Goal: Complete application form

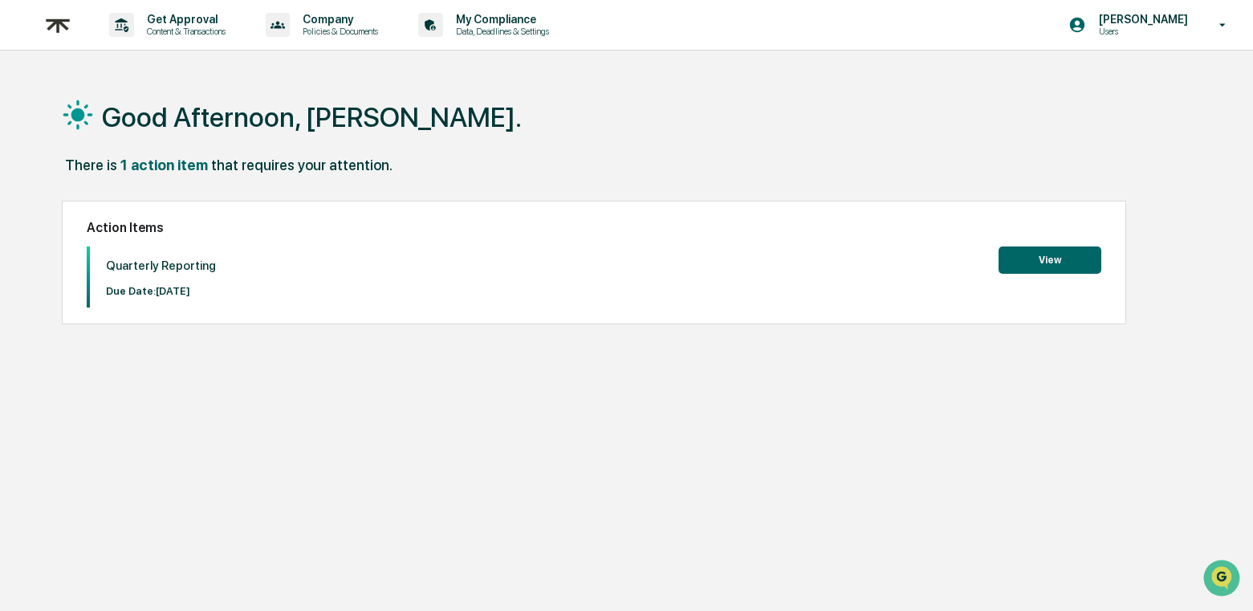
click at [1059, 263] on button "View" at bounding box center [1049, 259] width 103 height 27
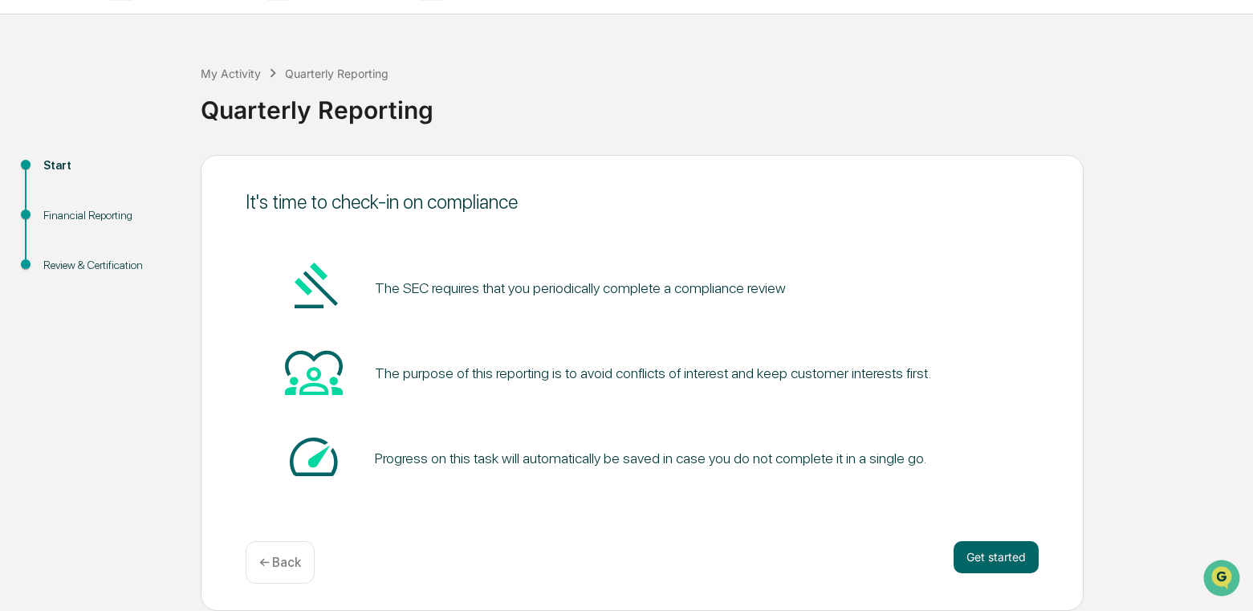
scroll to position [36, 0]
click at [1018, 564] on button "Get started" at bounding box center [995, 557] width 85 height 32
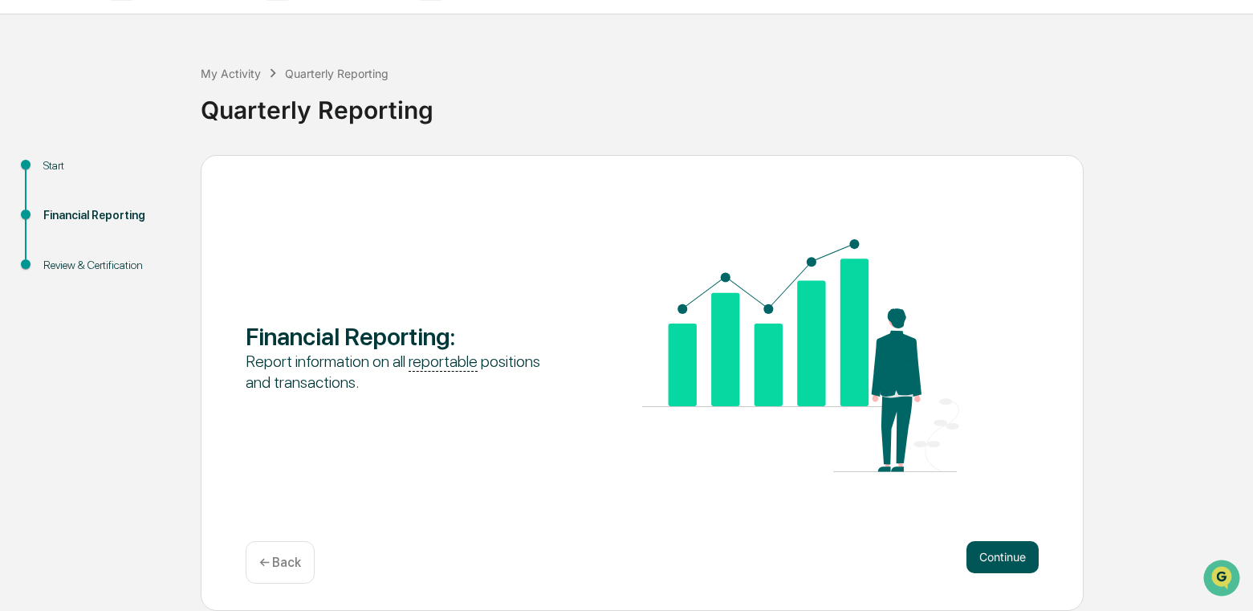
click at [1013, 560] on button "Continue" at bounding box center [1002, 557] width 72 height 32
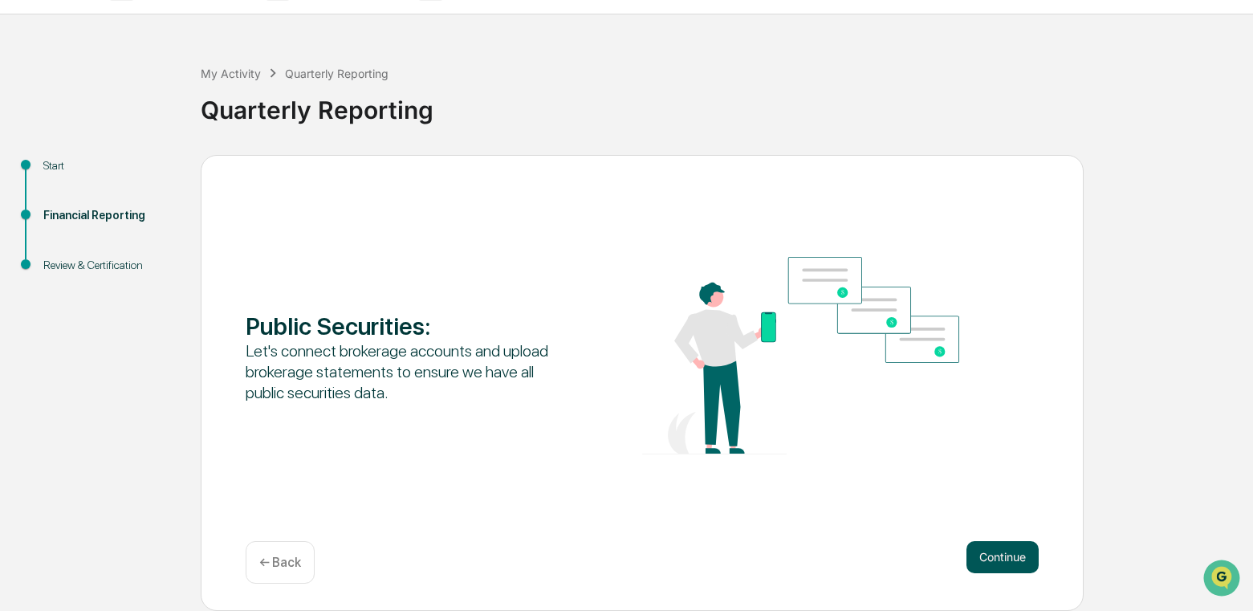
click at [1004, 546] on button "Continue" at bounding box center [1002, 557] width 72 height 32
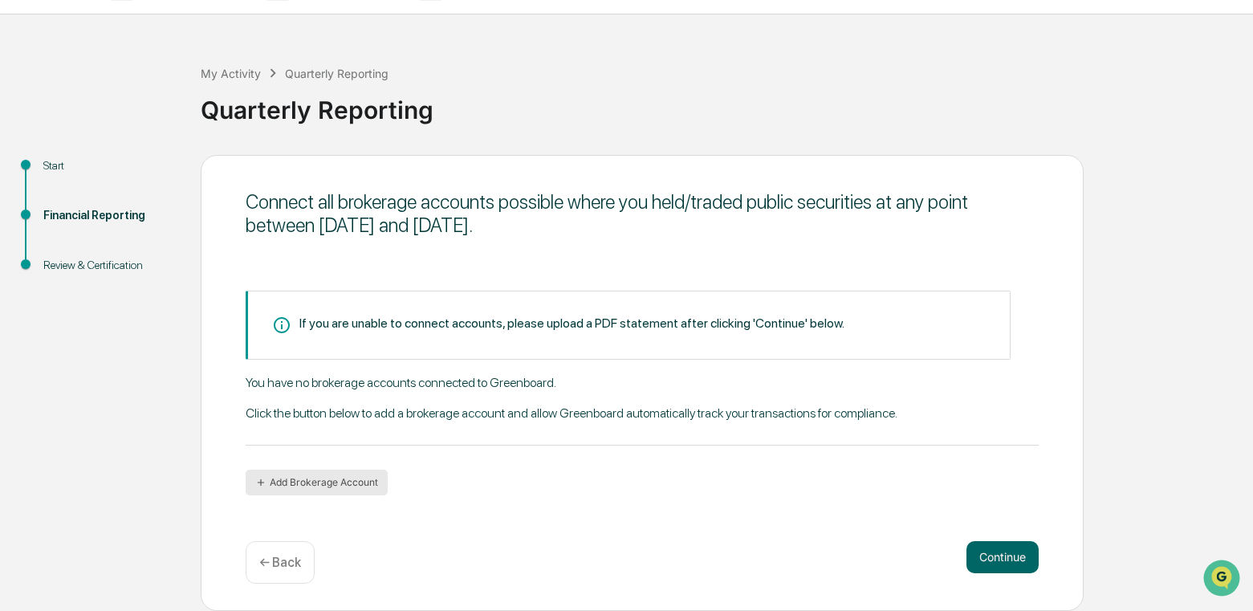
click at [359, 479] on button "Add Brokerage Account" at bounding box center [317, 482] width 142 height 26
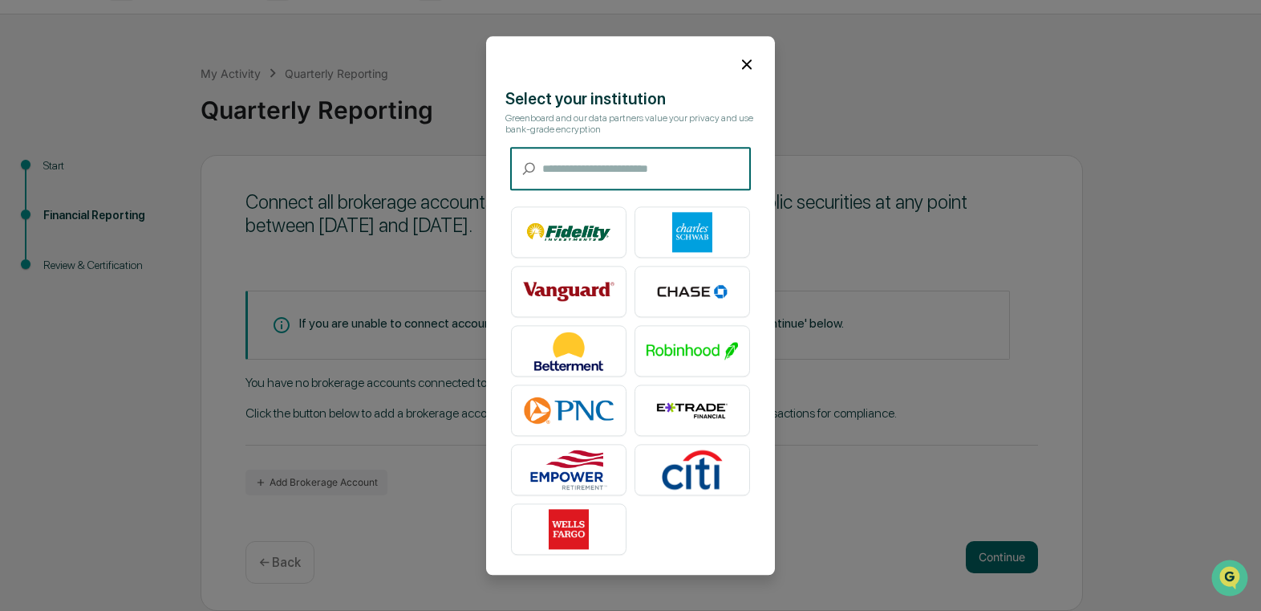
click at [738, 64] on icon at bounding box center [747, 64] width 18 height 18
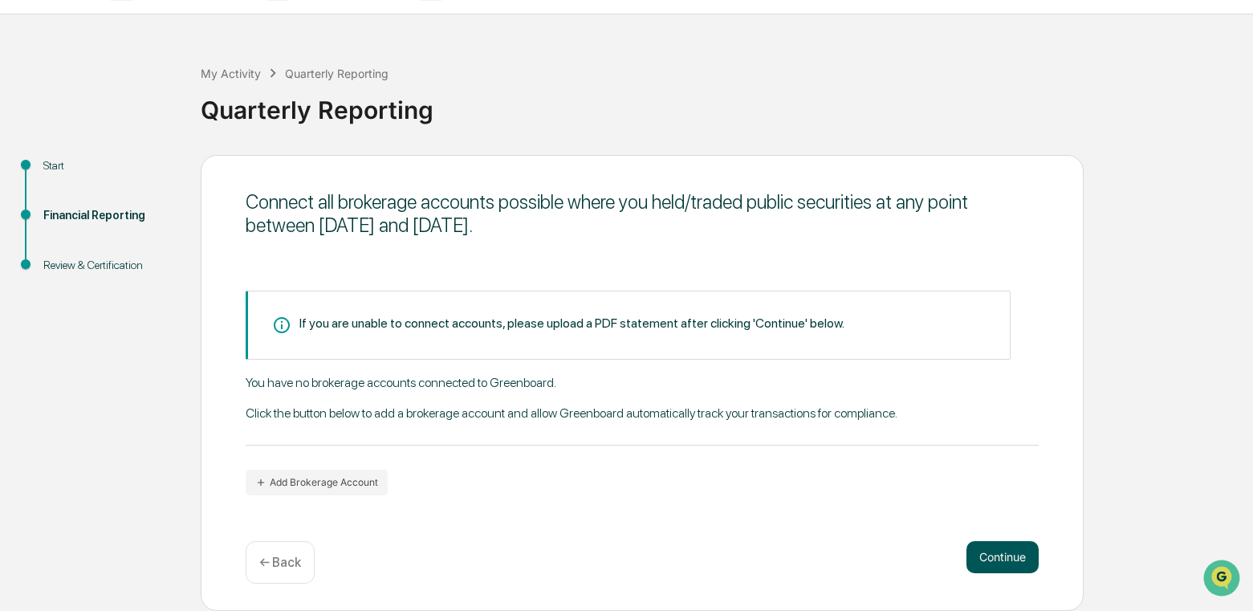
click at [1005, 550] on button "Continue" at bounding box center [1002, 557] width 72 height 32
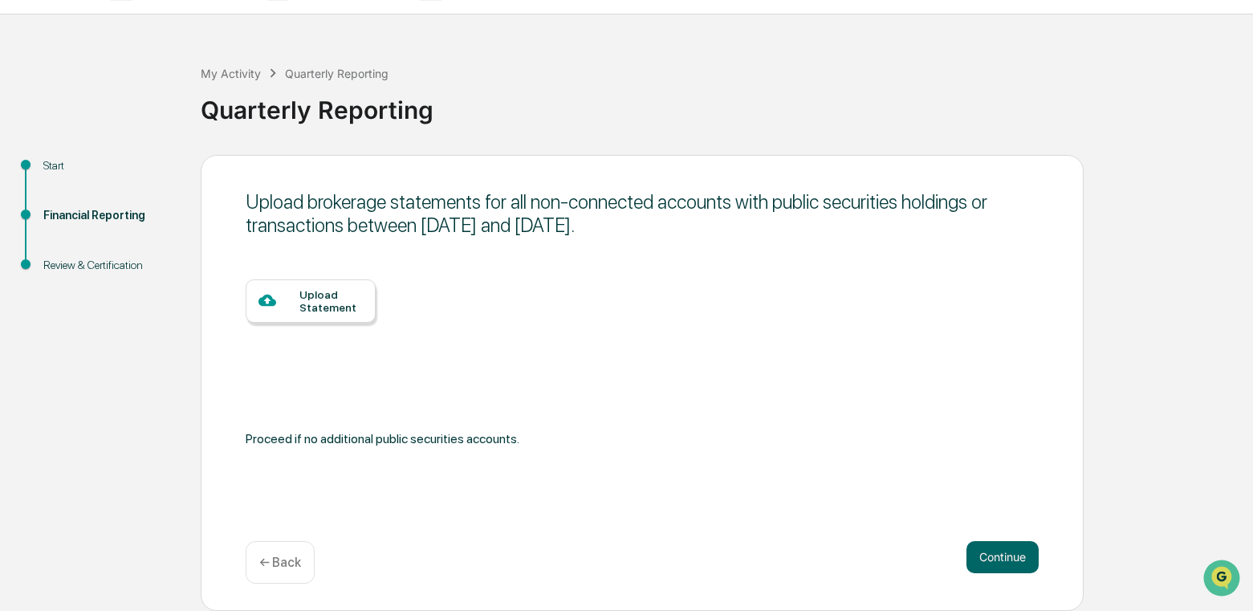
click at [299, 555] on p "← Back" at bounding box center [280, 562] width 42 height 15
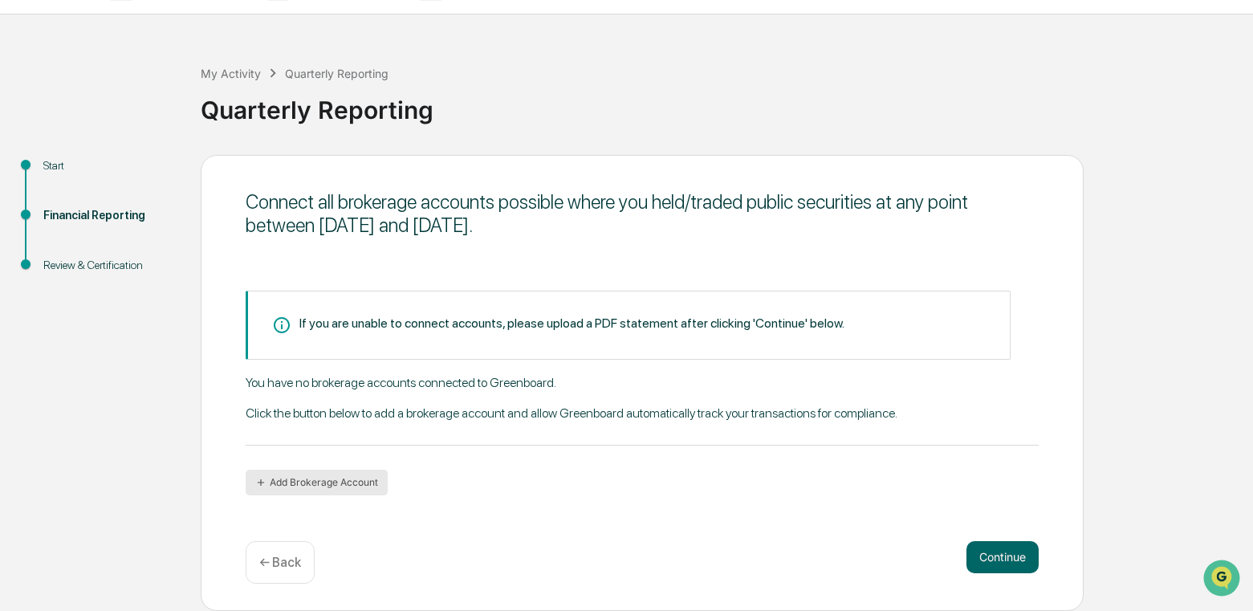
click at [353, 478] on button "Add Brokerage Account" at bounding box center [317, 482] width 142 height 26
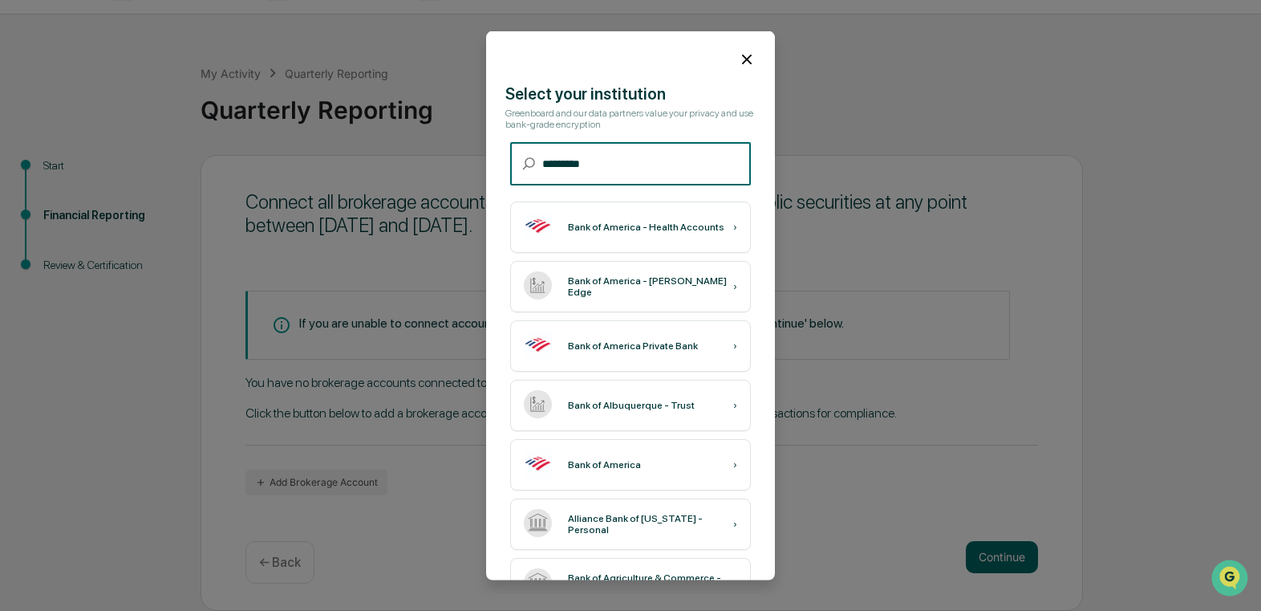
type input "*********"
click at [738, 65] on icon at bounding box center [747, 59] width 18 height 18
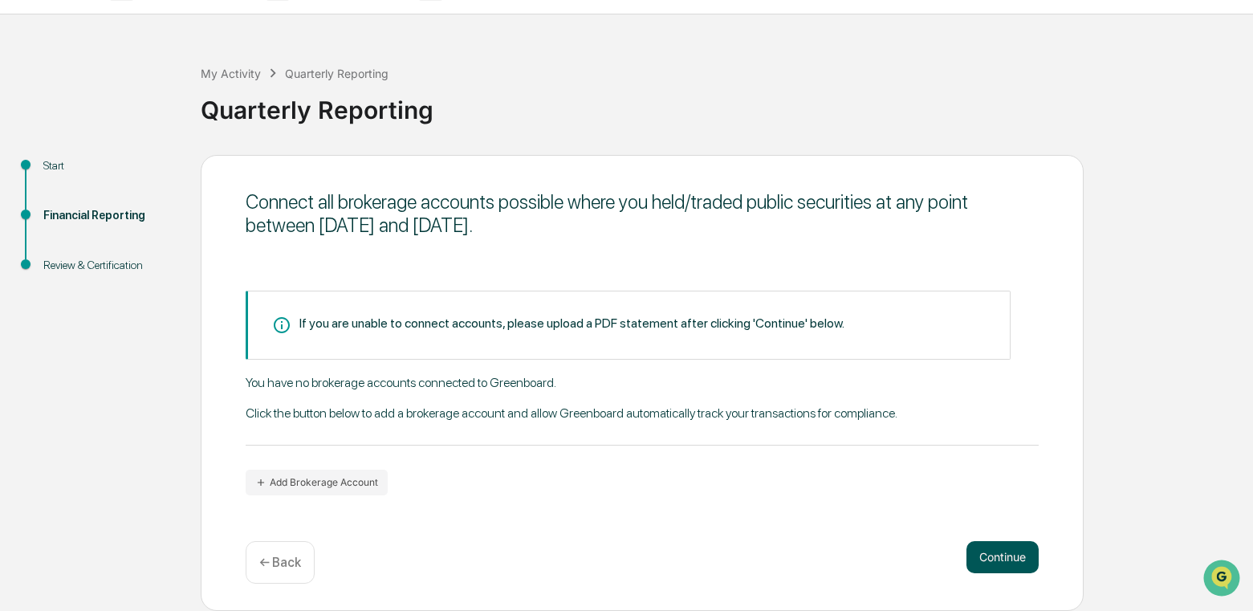
click at [1026, 559] on button "Continue" at bounding box center [1002, 557] width 72 height 32
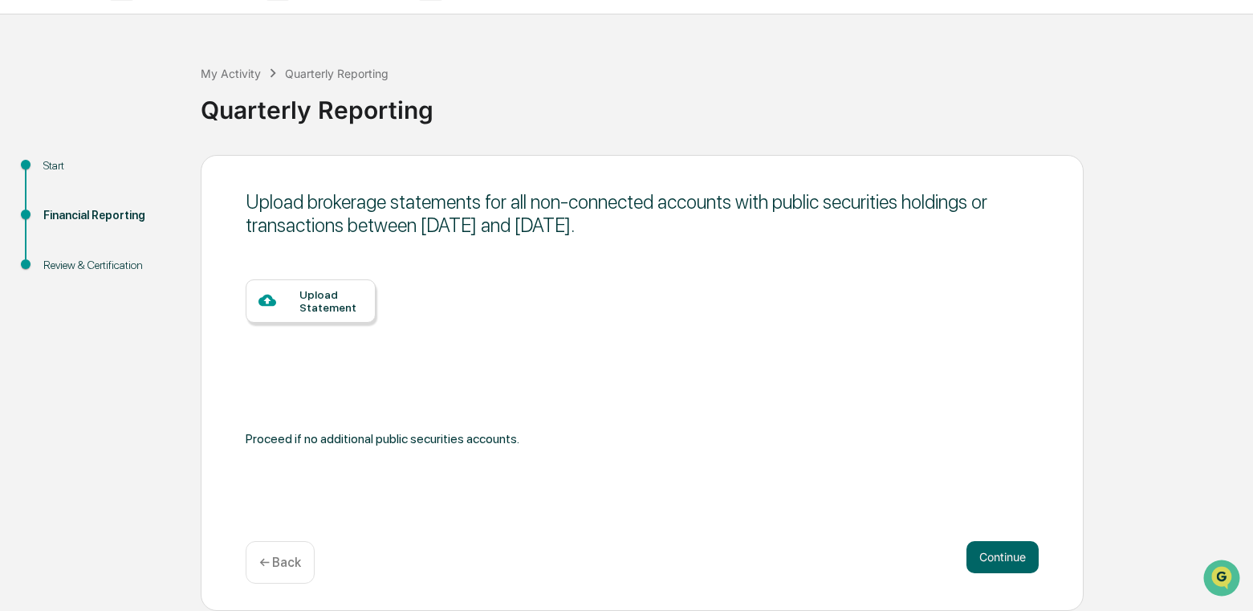
click at [339, 304] on div "Upload Statement" at bounding box center [330, 301] width 63 height 26
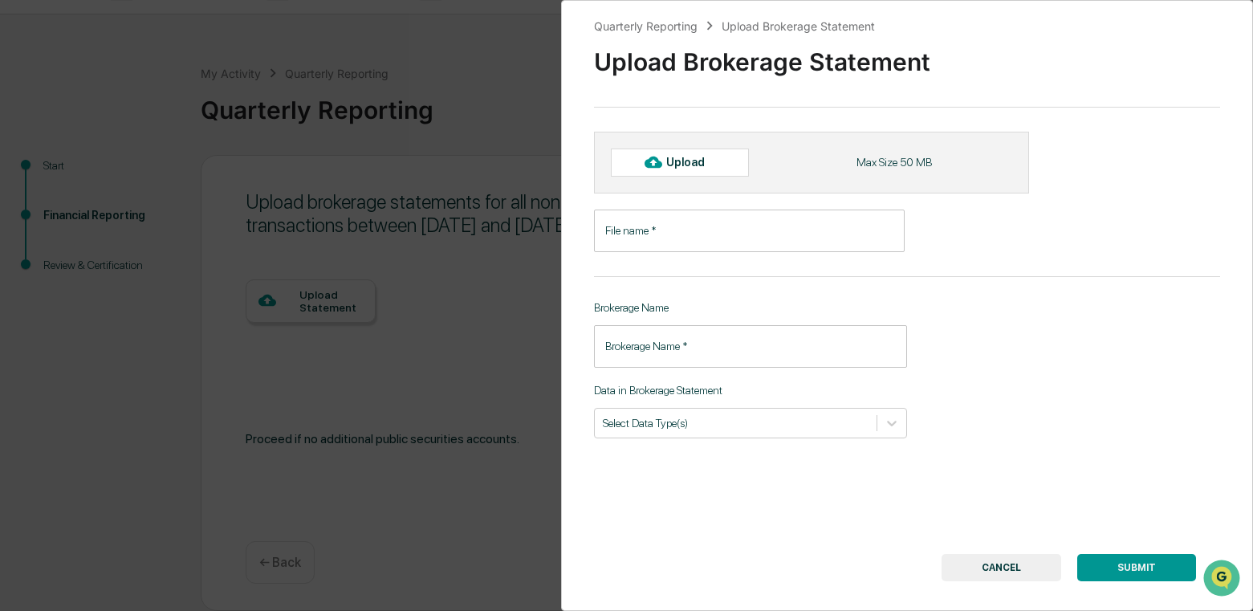
click at [712, 222] on input "File name   *" at bounding box center [749, 230] width 311 height 43
click at [673, 165] on div "Upload" at bounding box center [692, 162] width 52 height 13
type input "**********"
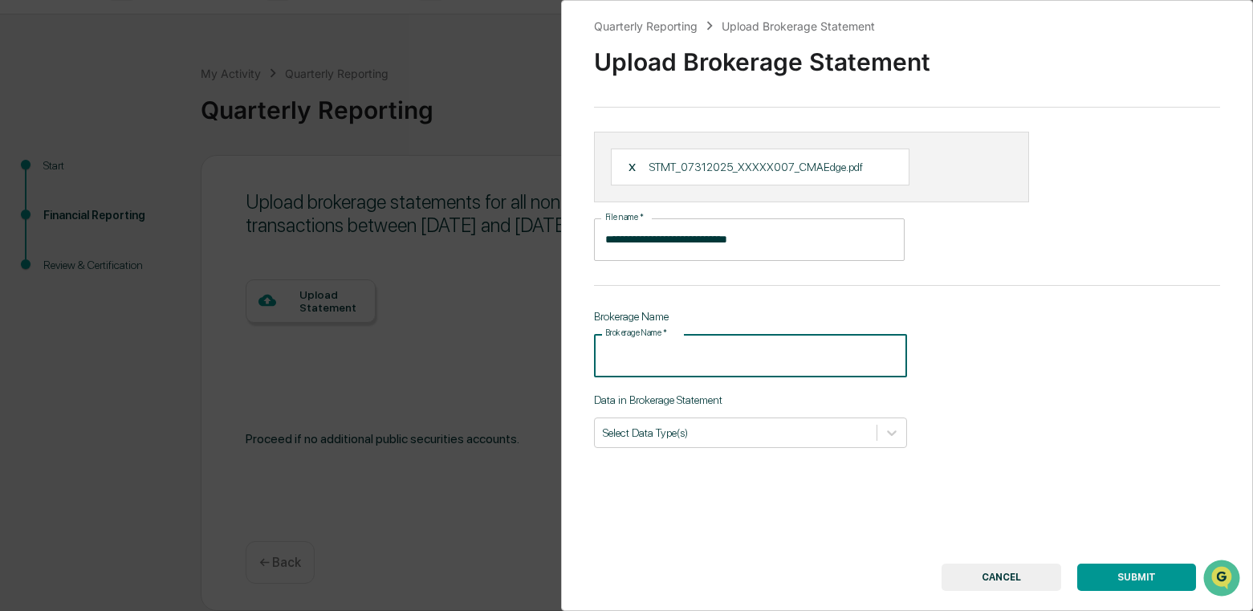
click at [773, 361] on input "Brokerage Name   *" at bounding box center [750, 355] width 313 height 43
type input "******"
click at [803, 433] on div at bounding box center [736, 432] width 266 height 15
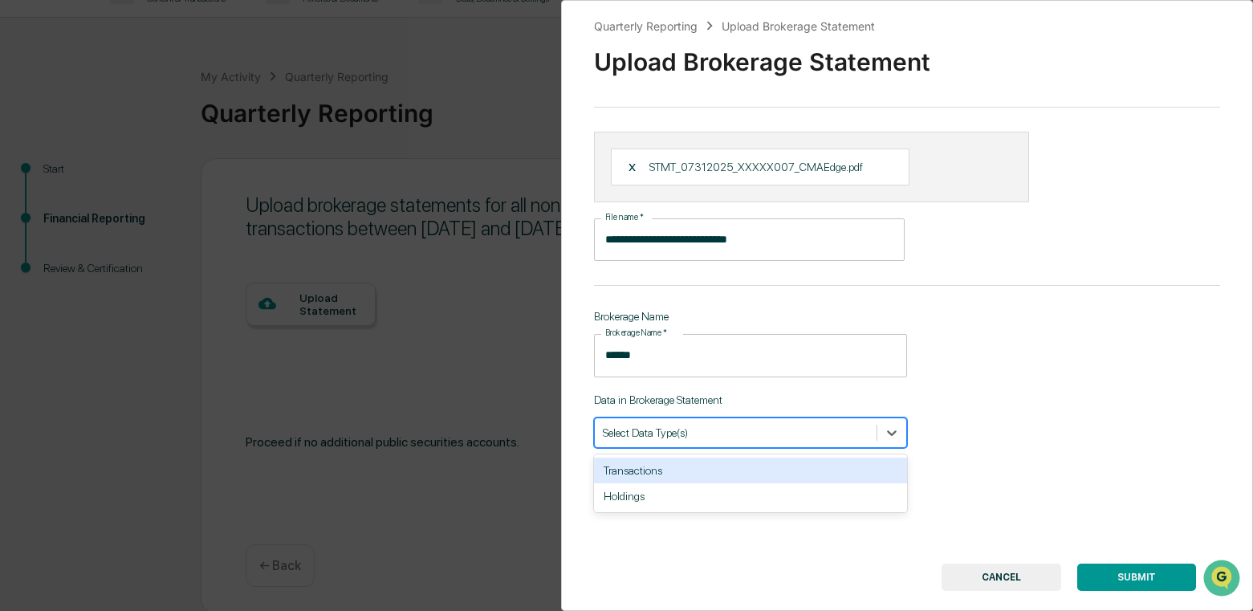
scroll to position [30, 0]
click at [816, 469] on div "Transactions" at bounding box center [750, 470] width 313 height 26
click at [674, 481] on div "Holdings" at bounding box center [750, 470] width 313 height 26
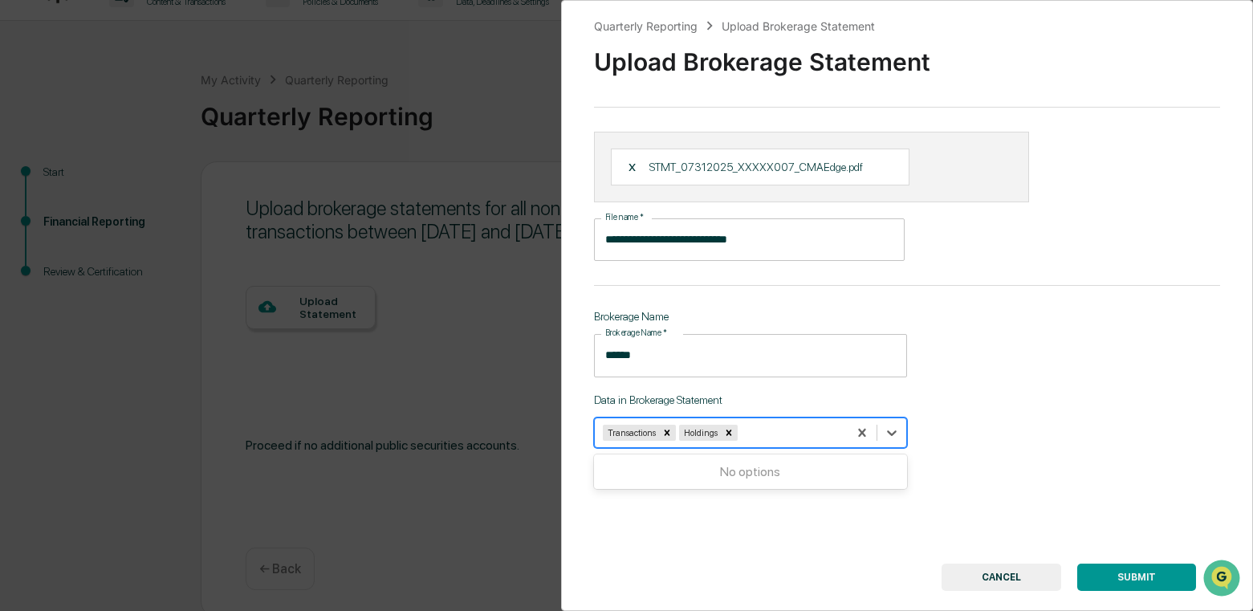
click at [1071, 441] on div "**********" at bounding box center [907, 305] width 693 height 611
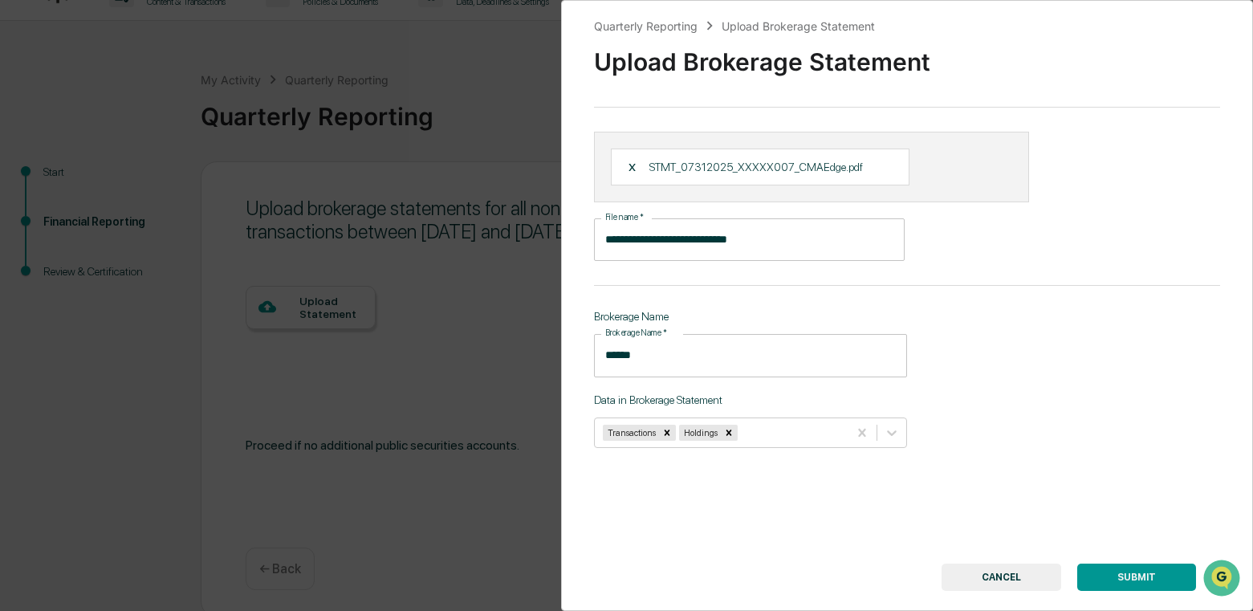
click at [1132, 575] on button "SUBMIT" at bounding box center [1136, 576] width 119 height 27
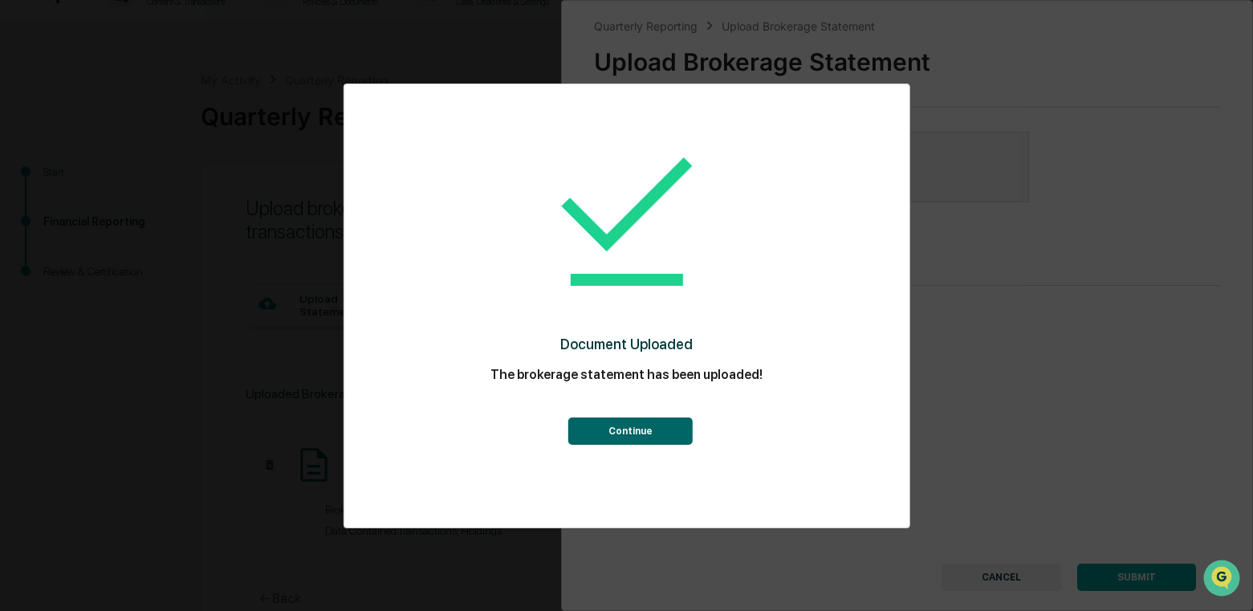
click at [644, 429] on button "Continue" at bounding box center [630, 430] width 124 height 27
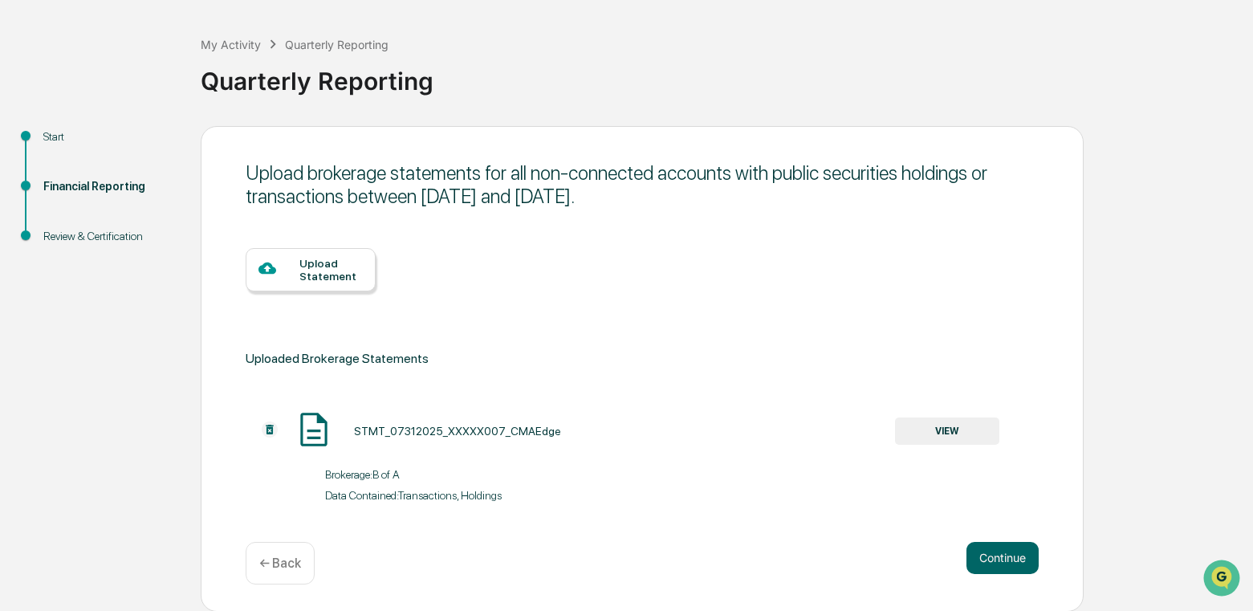
scroll to position [66, 0]
click at [323, 266] on div "Upload Statement" at bounding box center [330, 269] width 63 height 26
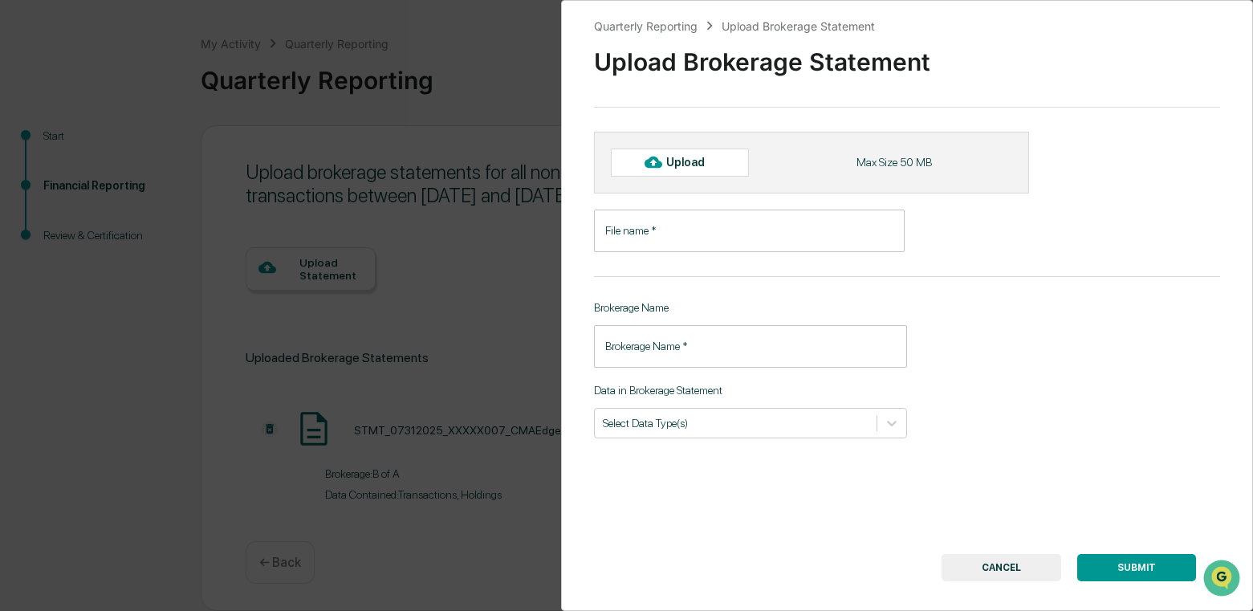
click at [725, 234] on input "File name   *" at bounding box center [749, 230] width 311 height 43
click at [685, 163] on div "Upload" at bounding box center [692, 162] width 52 height 13
type input "**********"
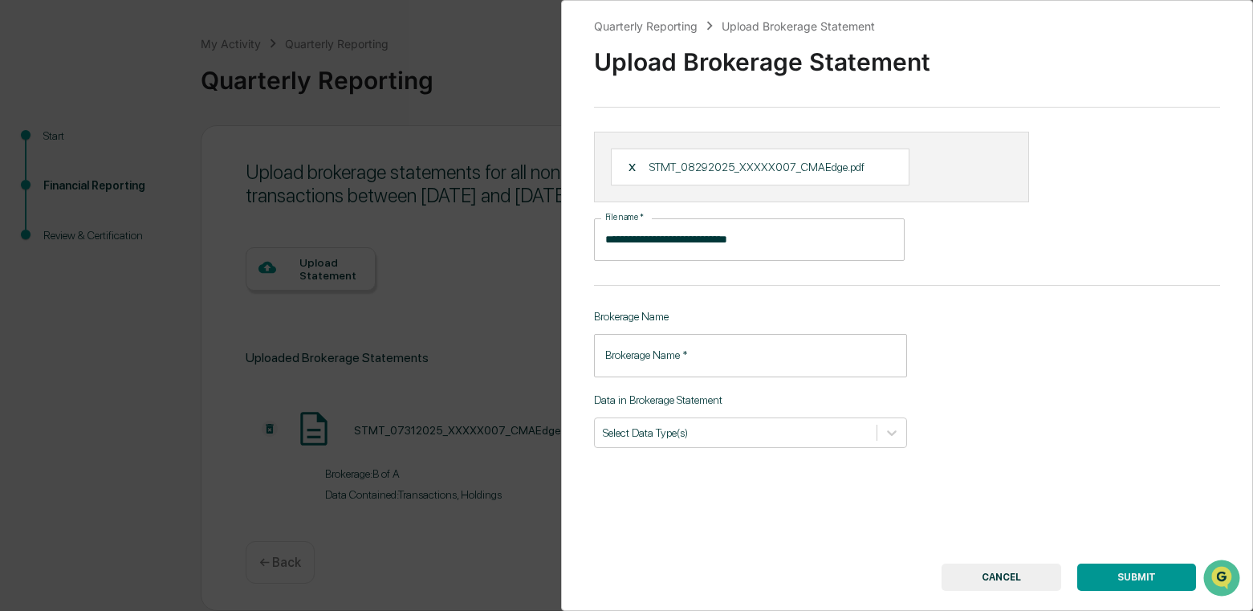
click at [830, 357] on input "Brokerage Name   *" at bounding box center [750, 355] width 313 height 43
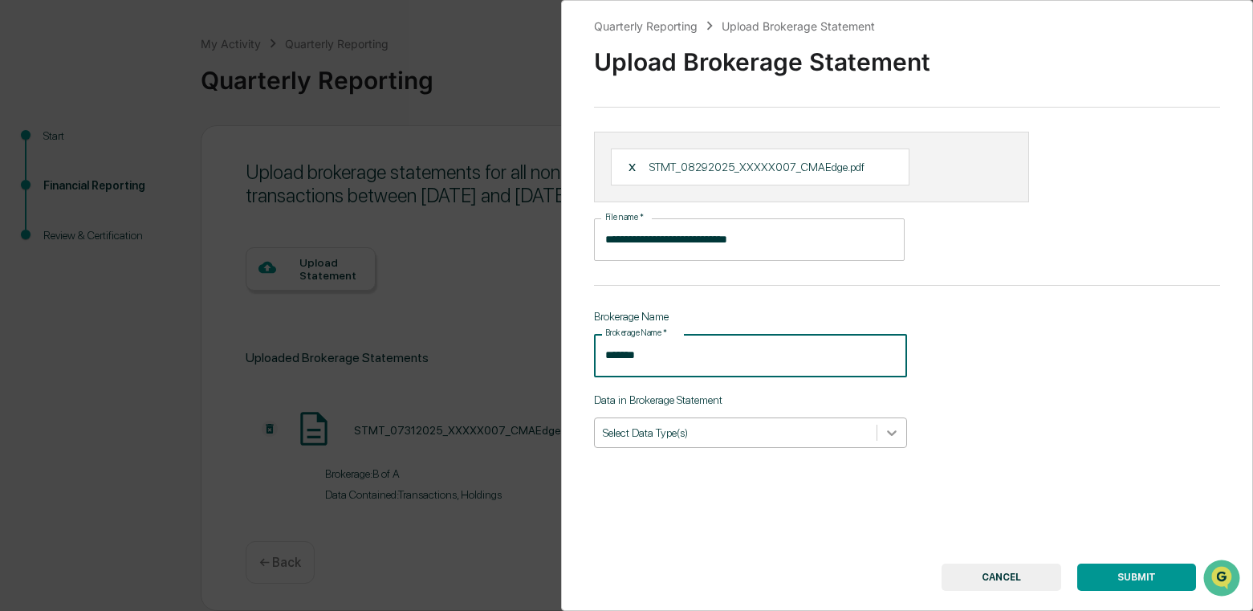
type input "******"
click at [884, 441] on div at bounding box center [891, 432] width 29 height 29
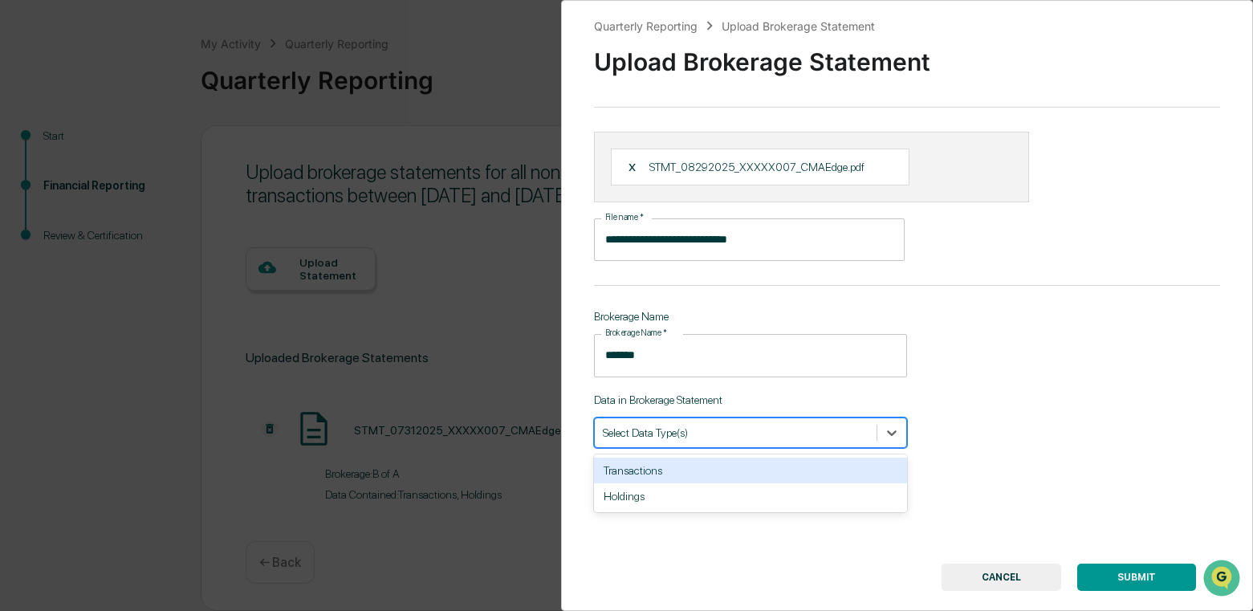
click at [737, 477] on div "Transactions" at bounding box center [750, 470] width 313 height 26
click at [729, 477] on div "Holdings" at bounding box center [750, 470] width 313 height 26
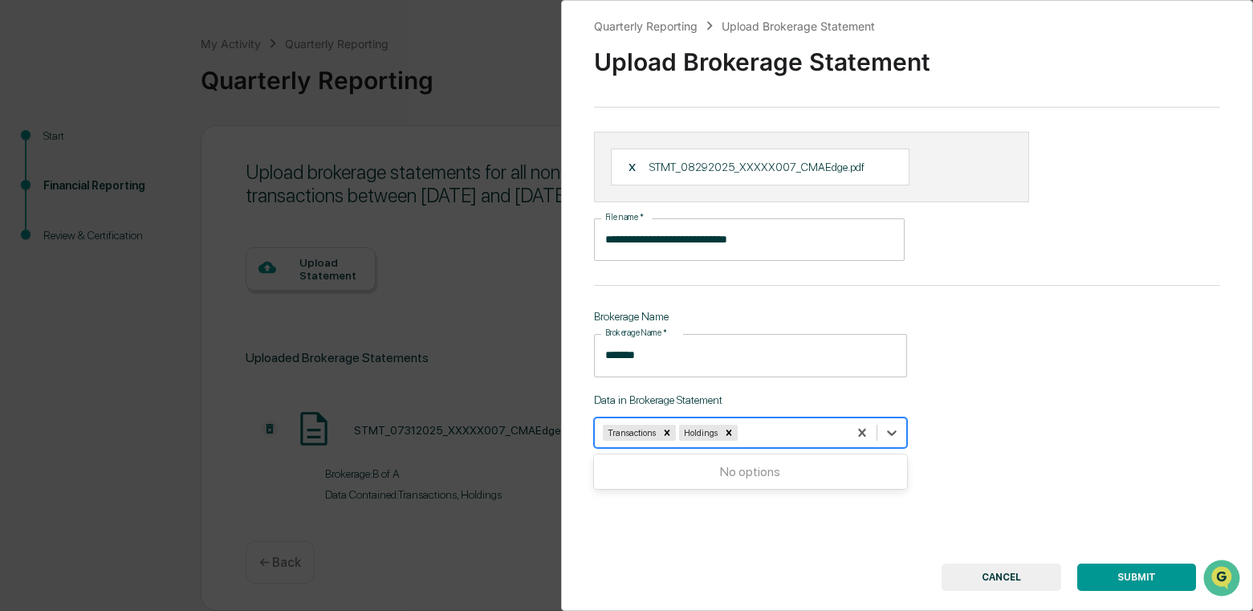
click at [1125, 570] on button "SUBMIT" at bounding box center [1136, 576] width 119 height 27
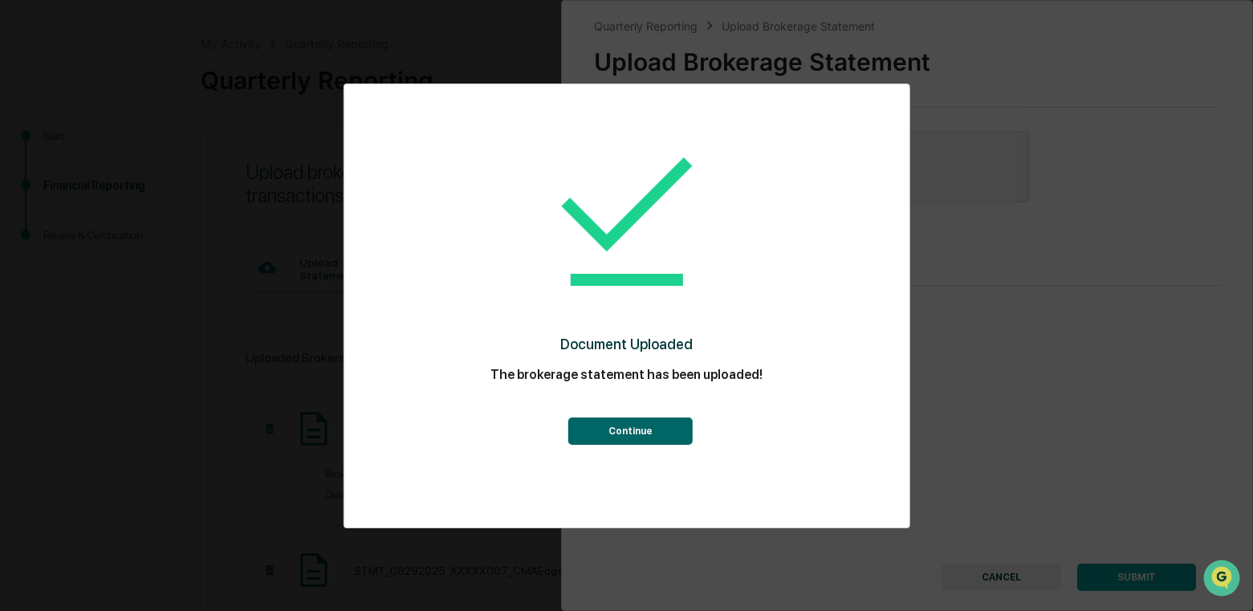
click at [653, 439] on button "Continue" at bounding box center [630, 430] width 124 height 27
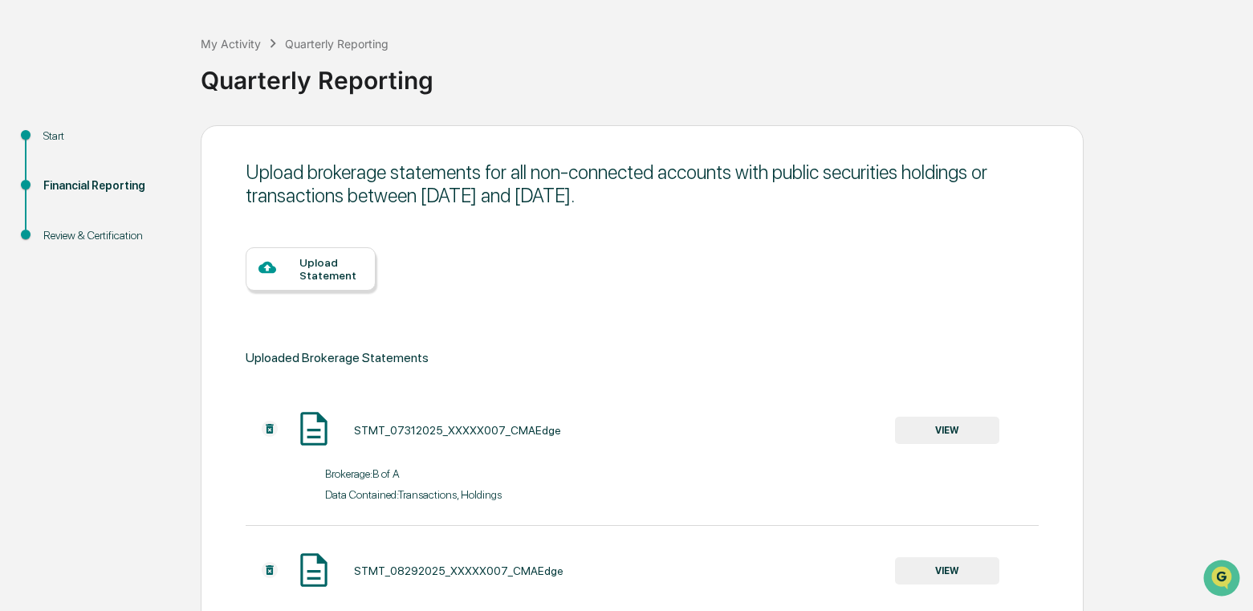
click at [255, 258] on div "Upload Statement" at bounding box center [311, 268] width 130 height 43
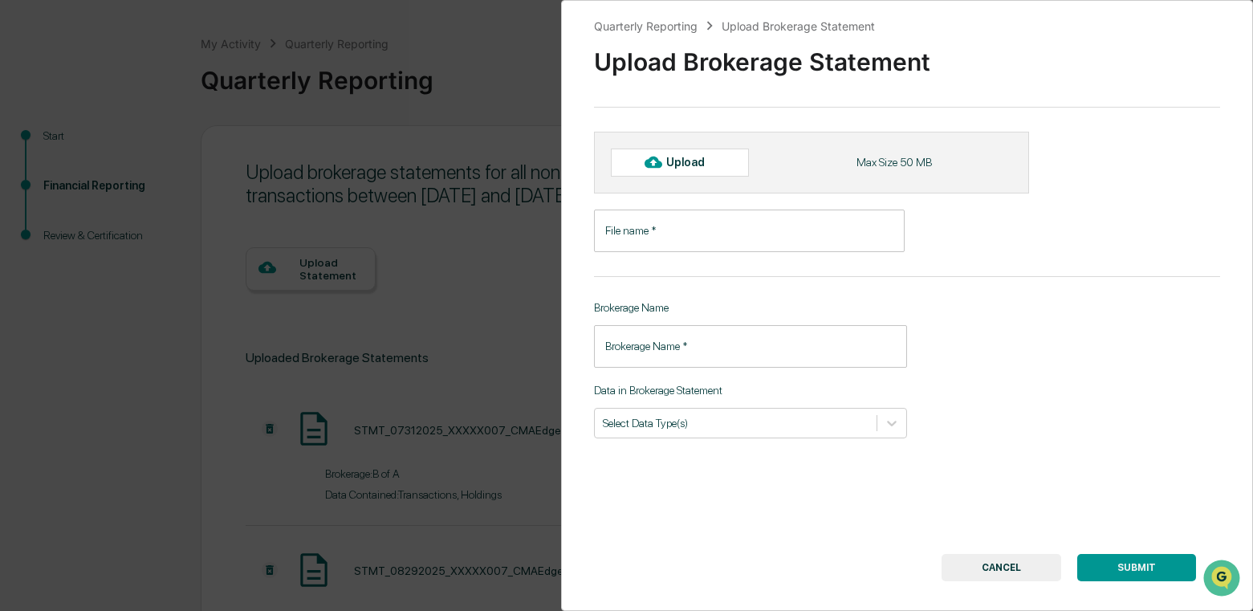
click at [725, 242] on input "File name   *" at bounding box center [749, 230] width 311 height 43
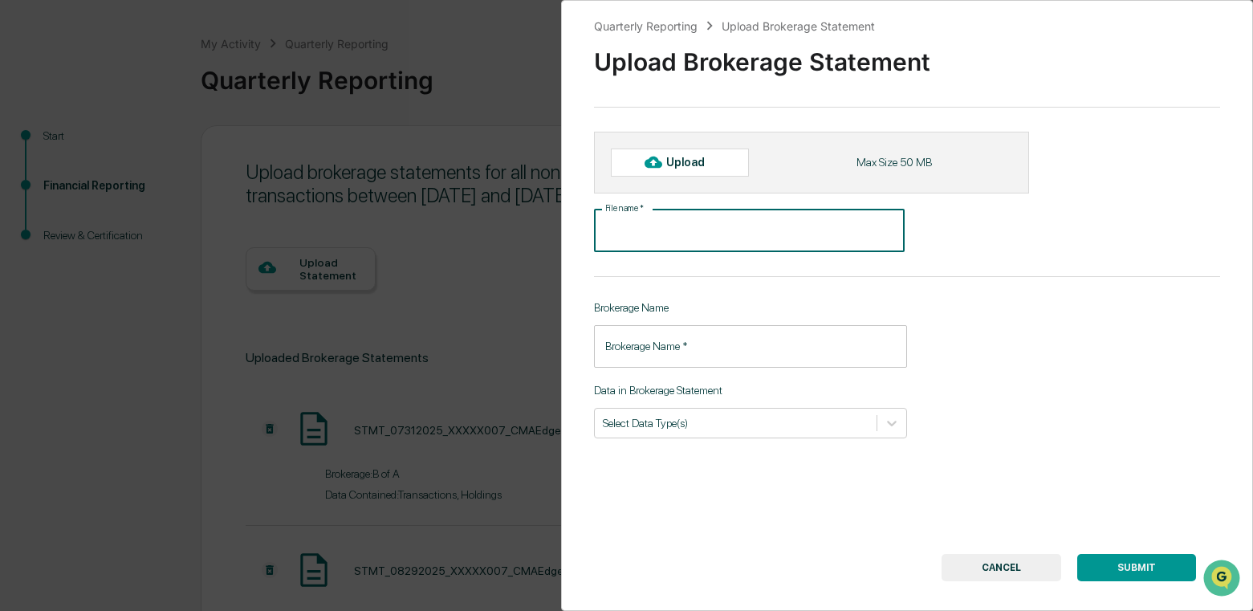
click at [690, 163] on div "Upload" at bounding box center [692, 162] width 52 height 13
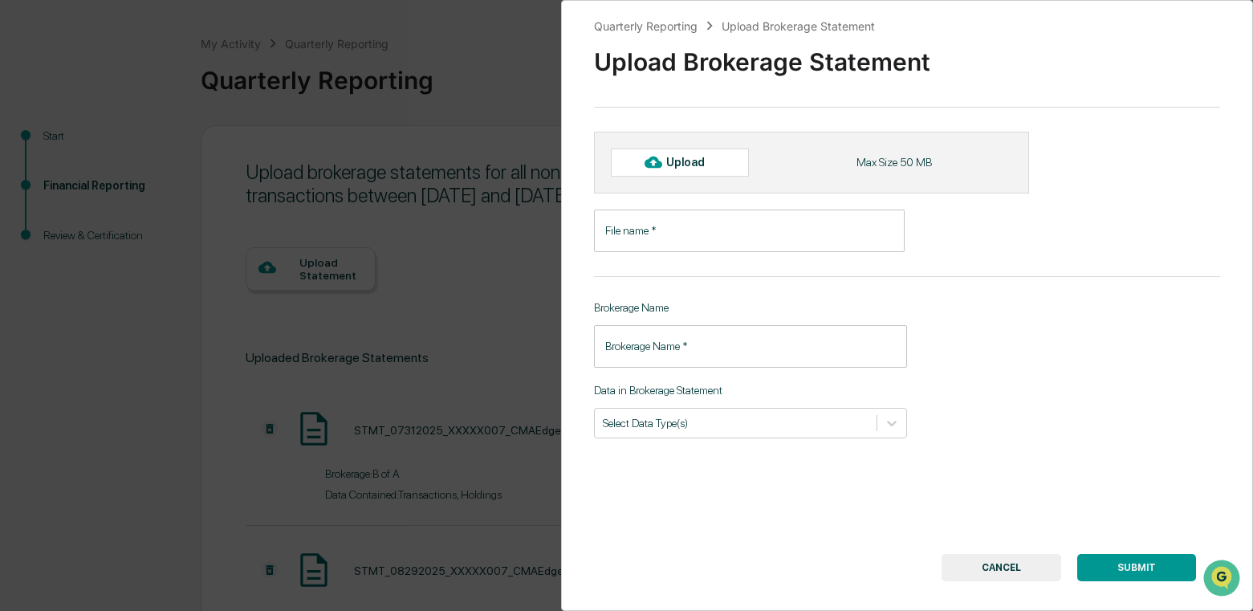
type input "**********"
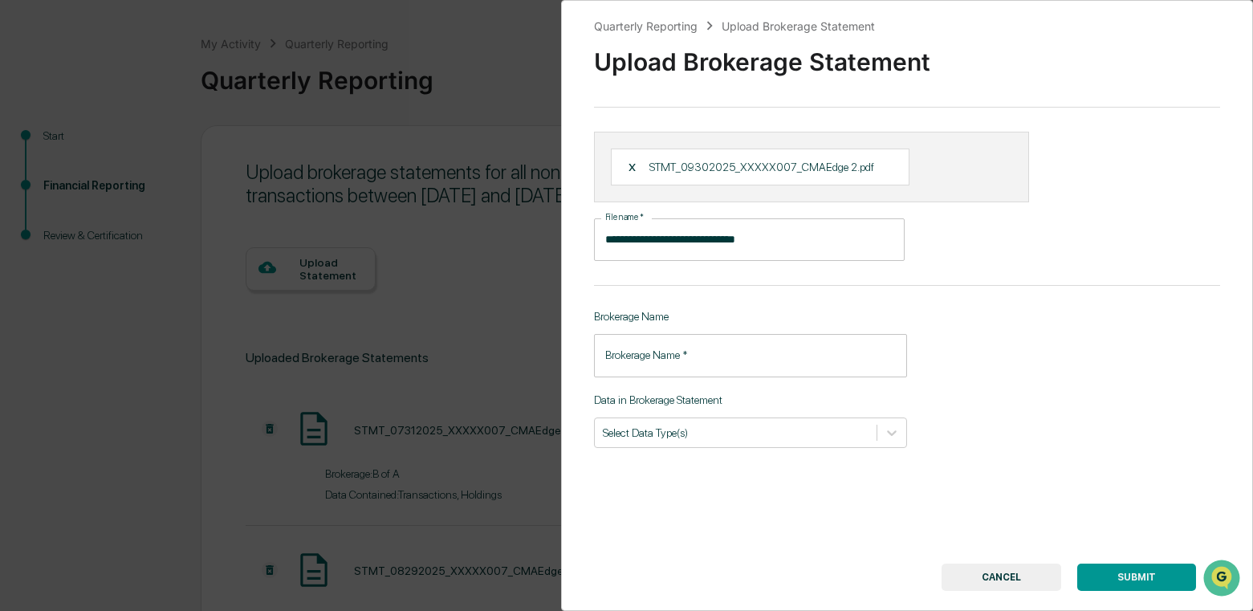
click at [733, 357] on input "Brokerage Name   *" at bounding box center [750, 355] width 313 height 43
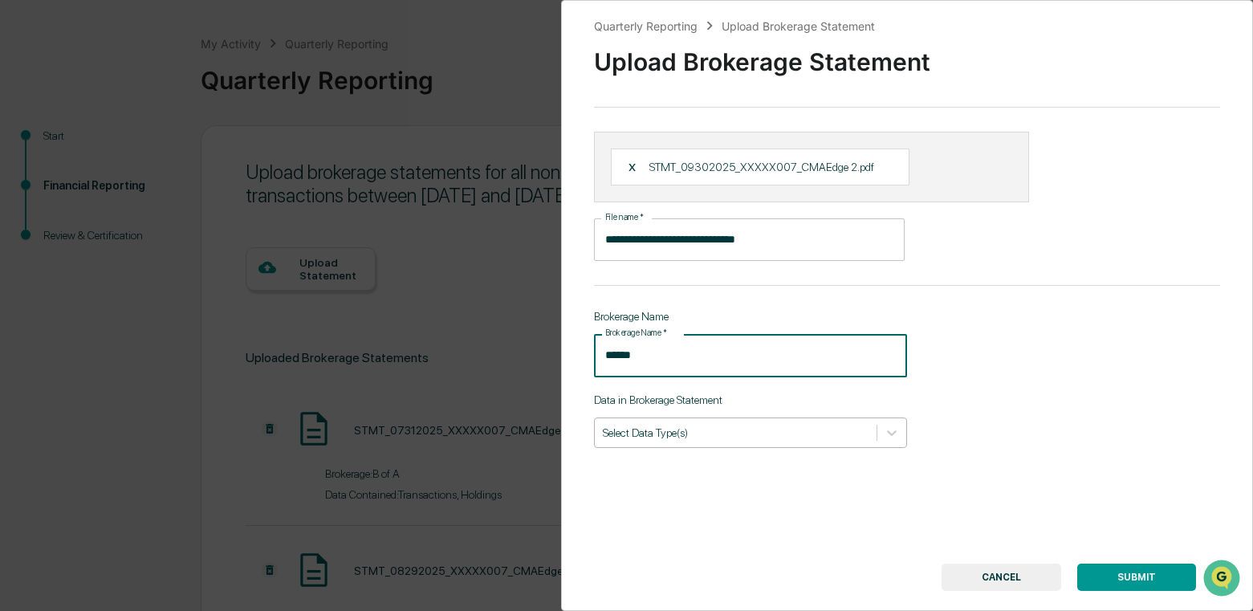
type input "******"
click at [754, 434] on div at bounding box center [736, 432] width 266 height 15
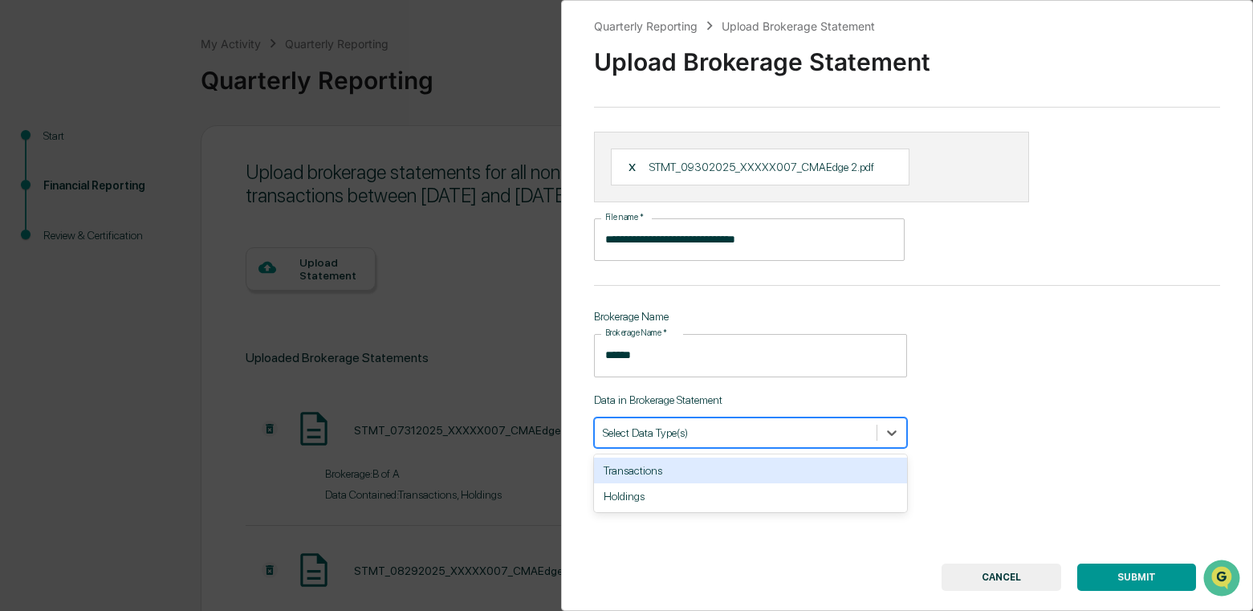
click at [737, 470] on div "Transactions" at bounding box center [750, 470] width 313 height 26
click at [722, 472] on div "Holdings" at bounding box center [750, 470] width 313 height 26
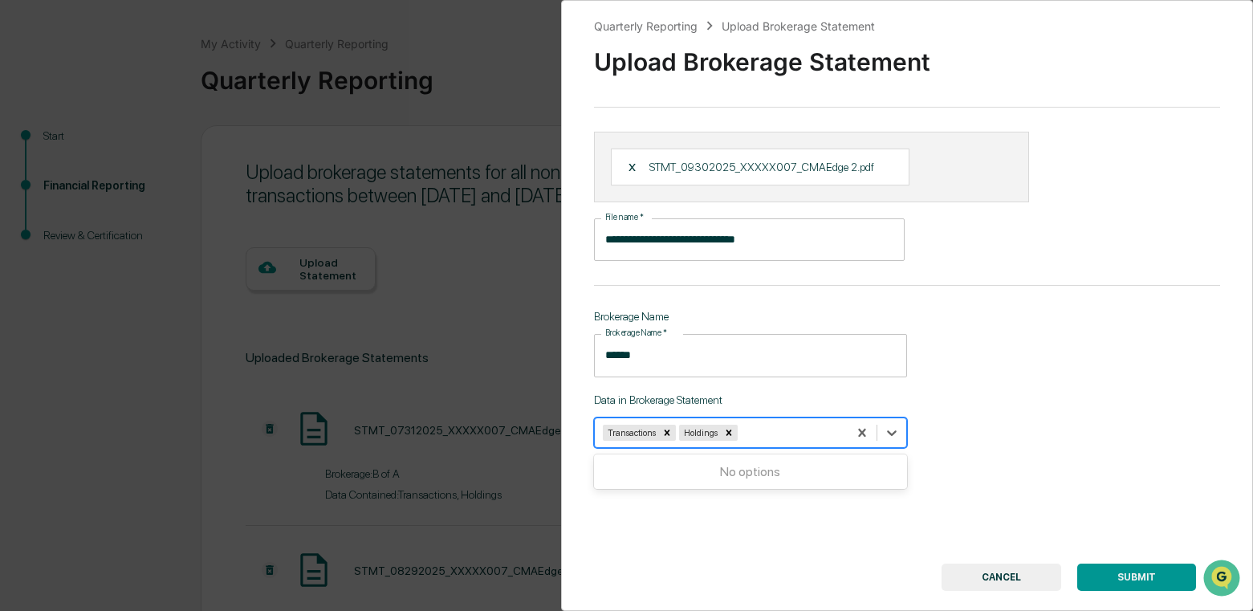
click at [1148, 481] on div "**********" at bounding box center [907, 305] width 693 height 611
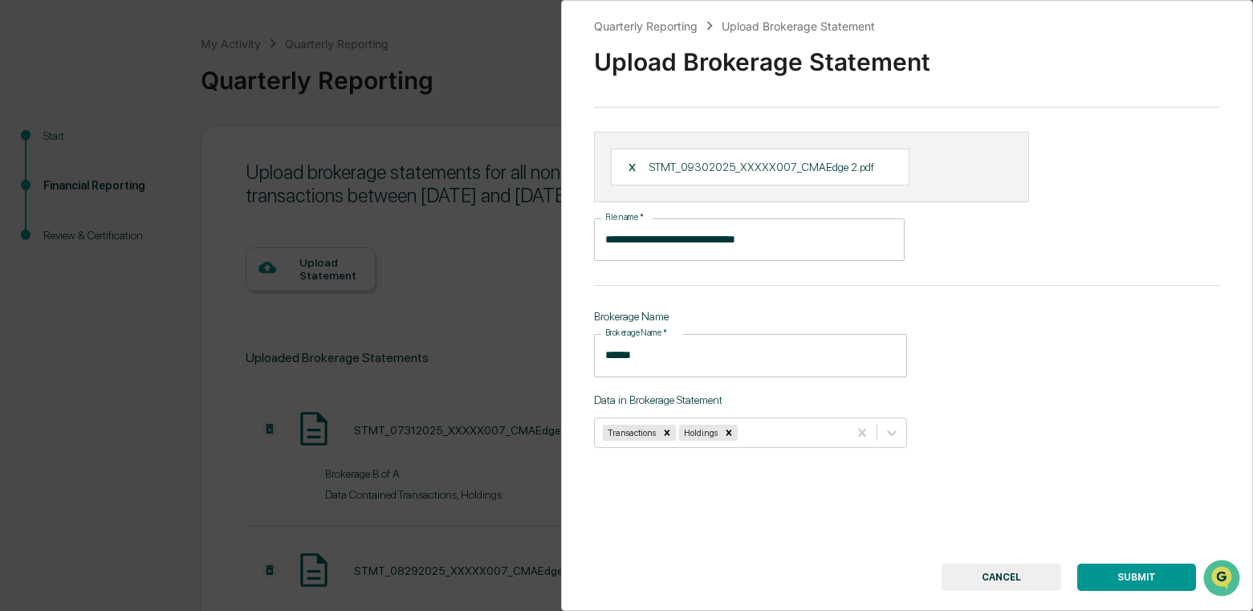
click at [1136, 573] on button "SUBMIT" at bounding box center [1136, 576] width 119 height 27
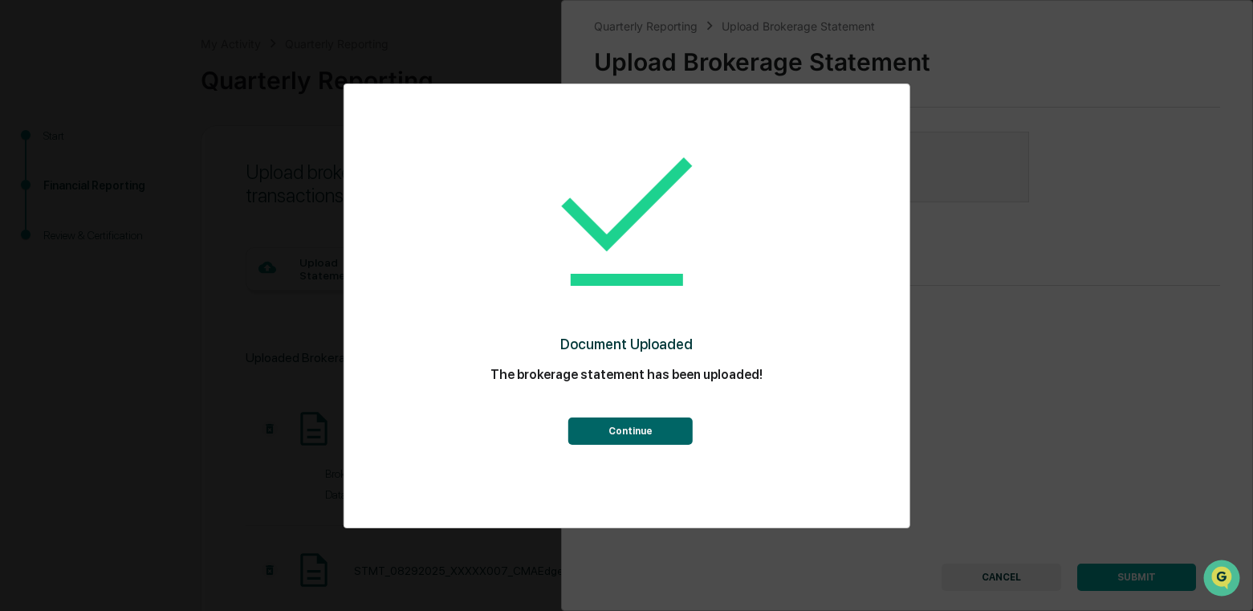
click at [647, 430] on button "Continue" at bounding box center [630, 430] width 124 height 27
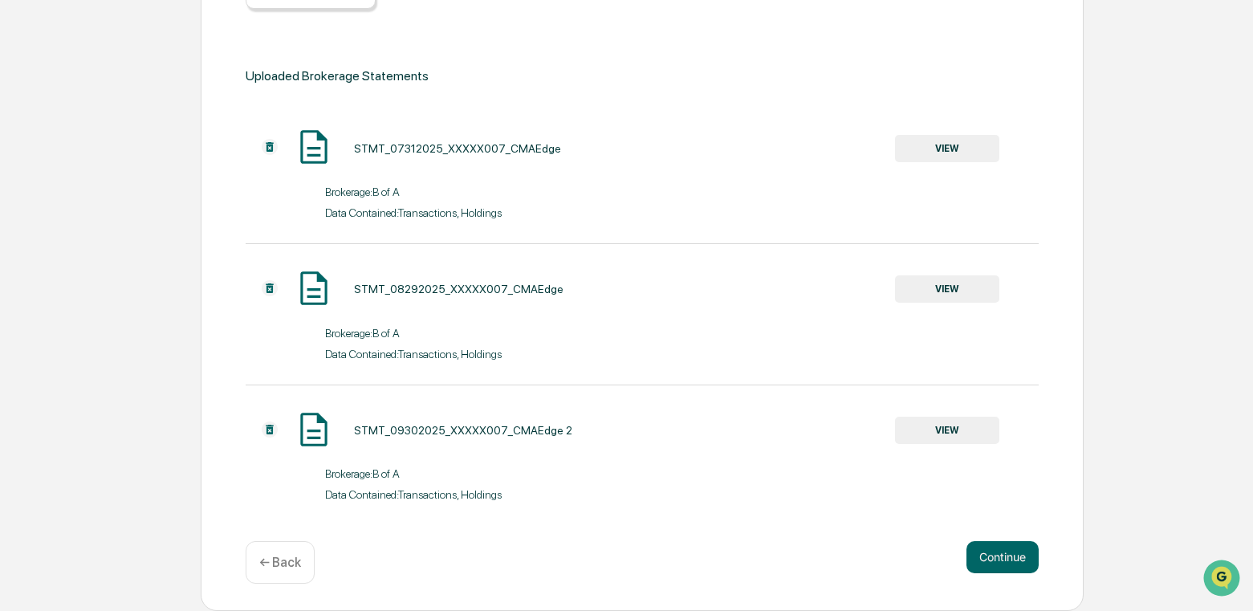
scroll to position [350, 0]
click at [1010, 559] on button "Continue" at bounding box center [1002, 557] width 72 height 32
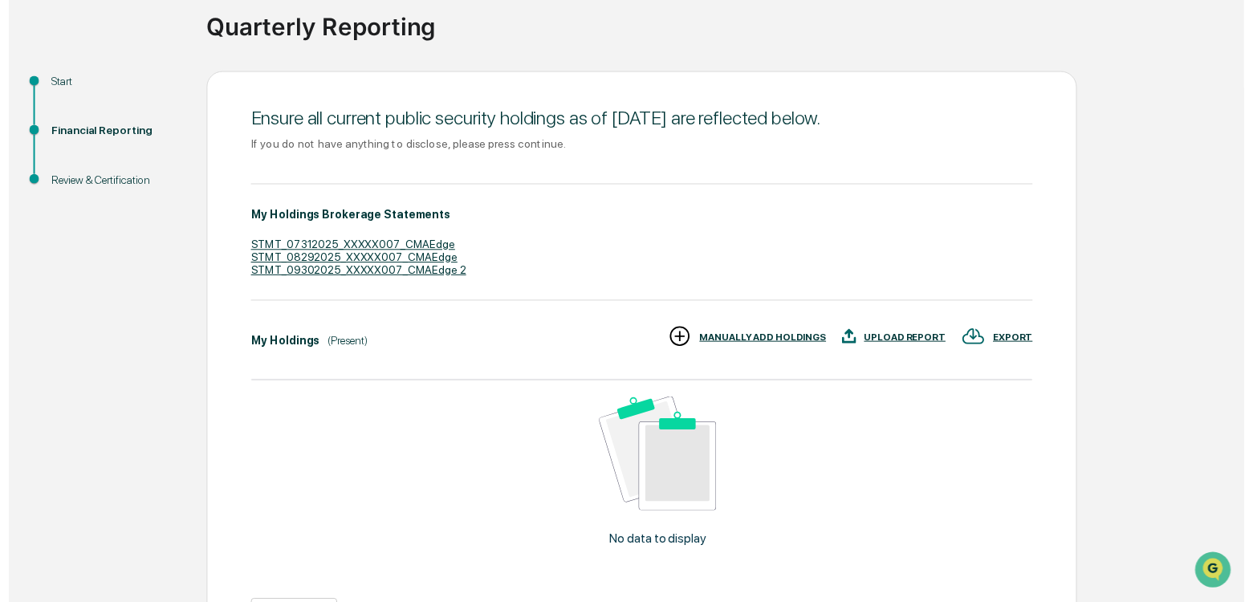
scroll to position [232, 0]
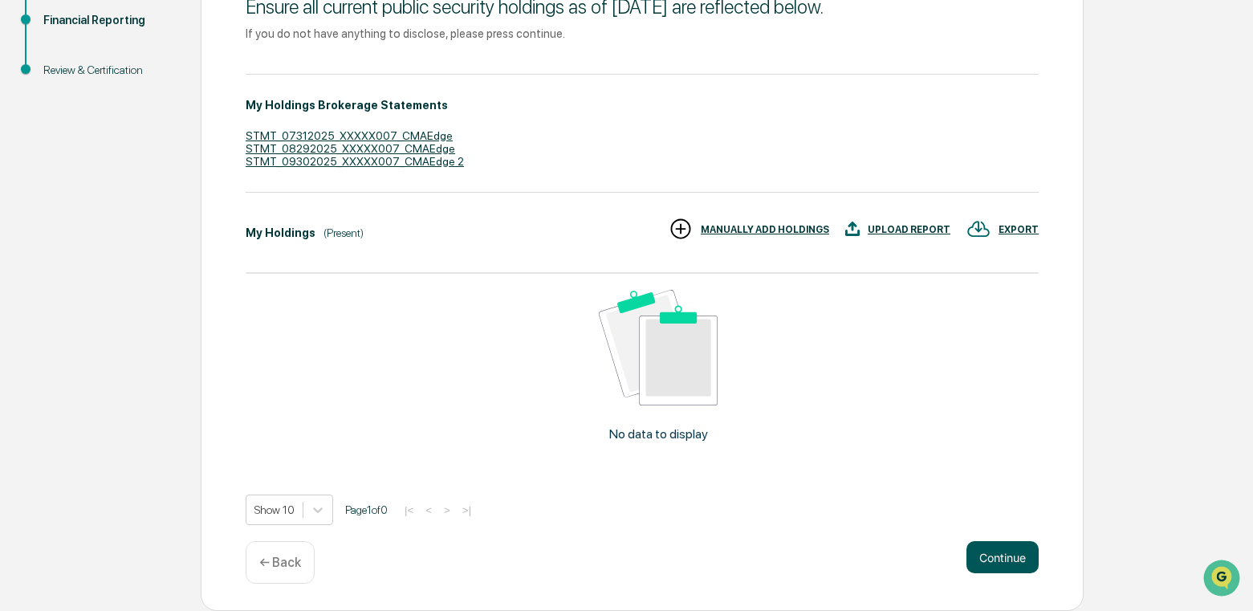
click at [1018, 566] on button "Continue" at bounding box center [1002, 557] width 72 height 32
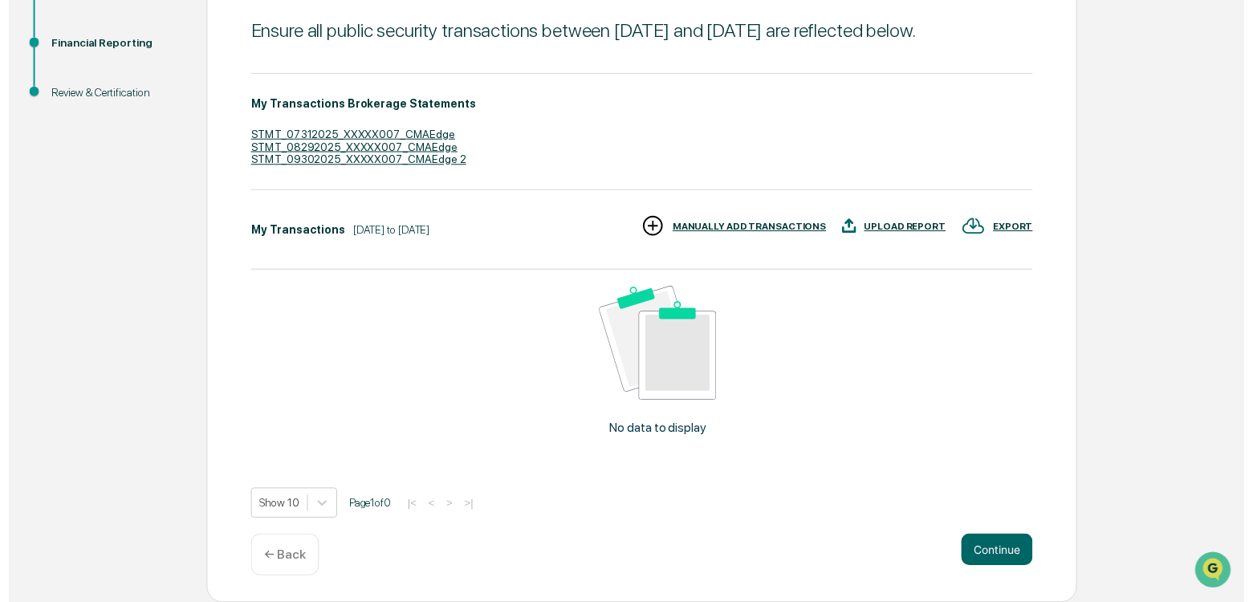
scroll to position [231, 0]
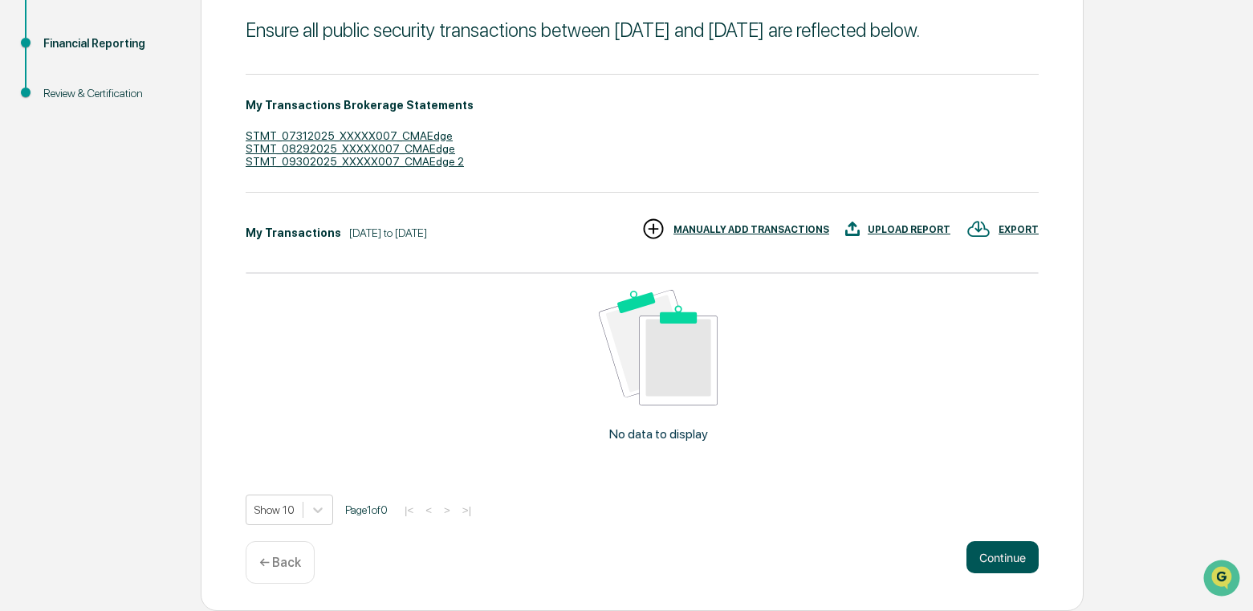
click at [1010, 552] on button "Continue" at bounding box center [1002, 557] width 72 height 32
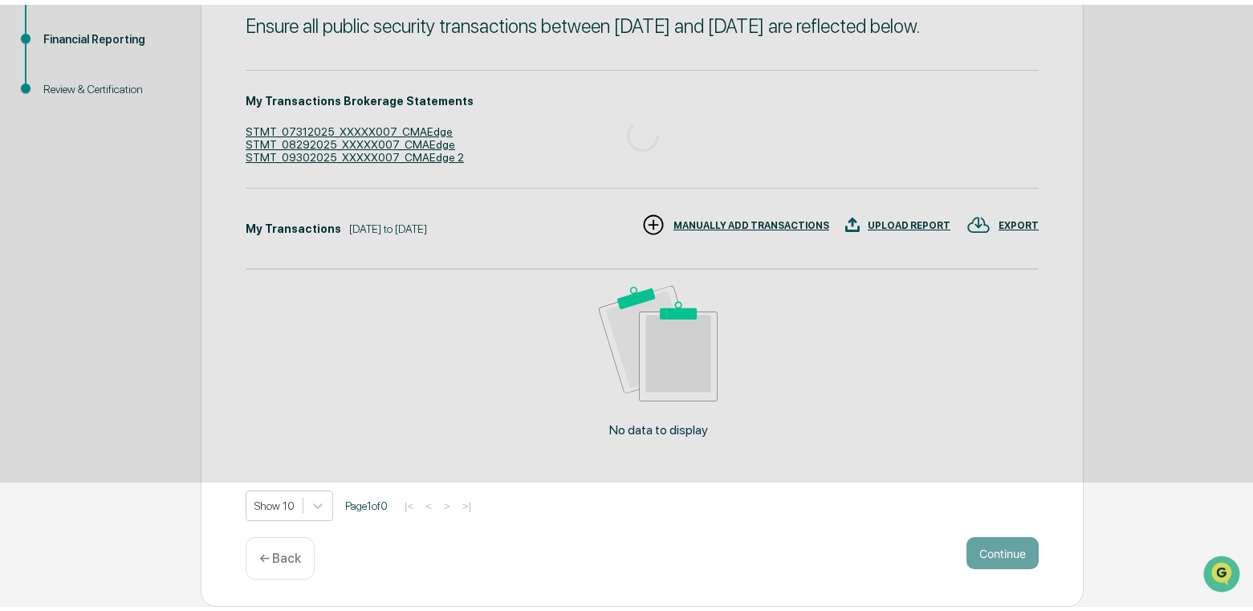
scroll to position [87, 0]
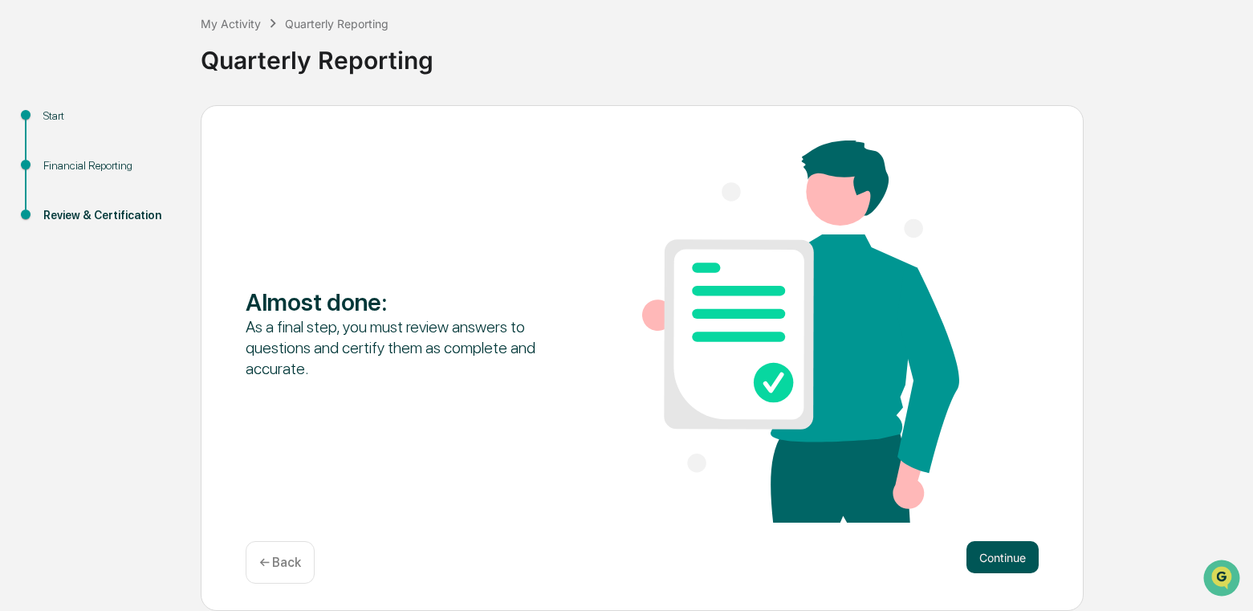
click at [1004, 557] on button "Continue" at bounding box center [1002, 557] width 72 height 32
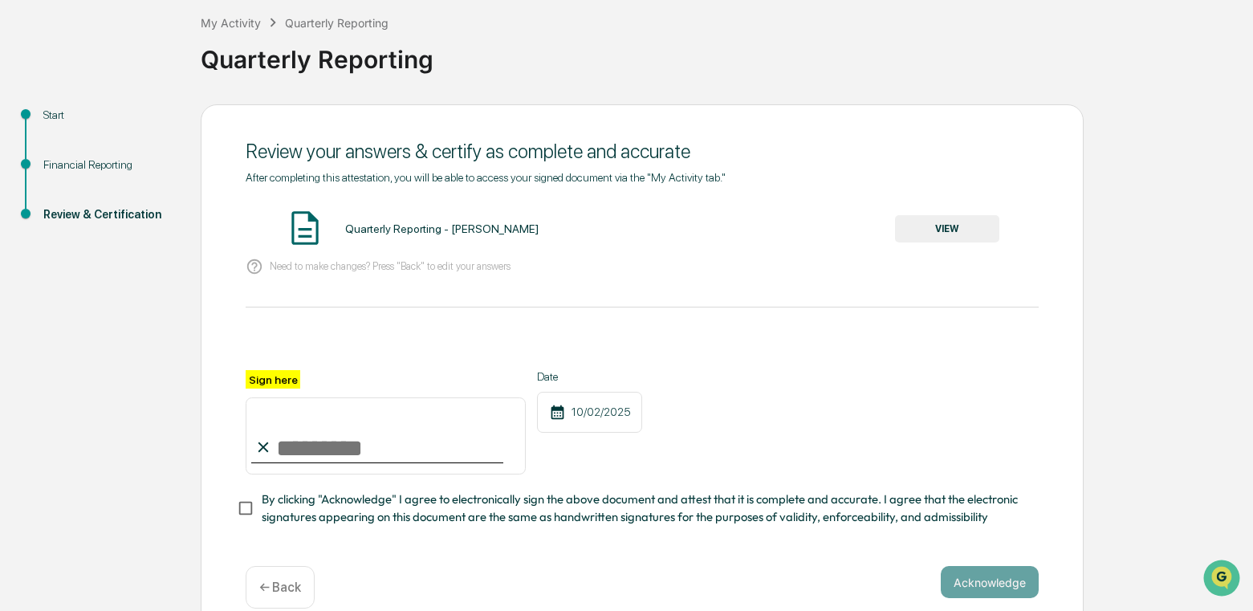
click at [944, 233] on button "VIEW" at bounding box center [947, 228] width 104 height 27
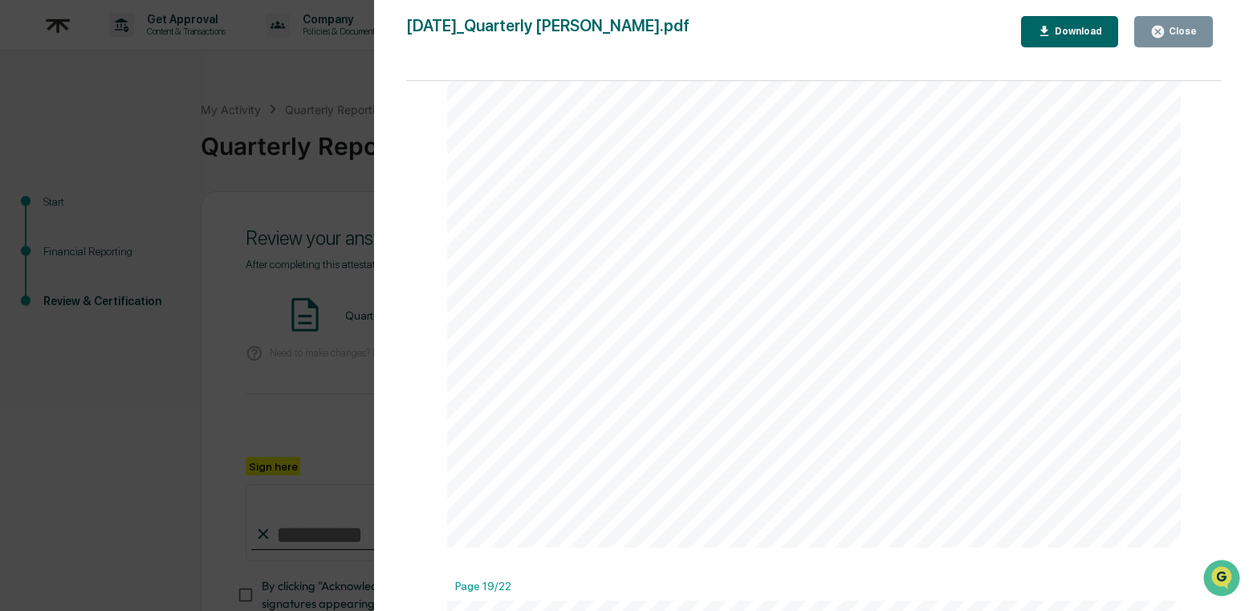
scroll to position [12498, 0]
click at [1206, 26] on button "Close" at bounding box center [1173, 31] width 79 height 31
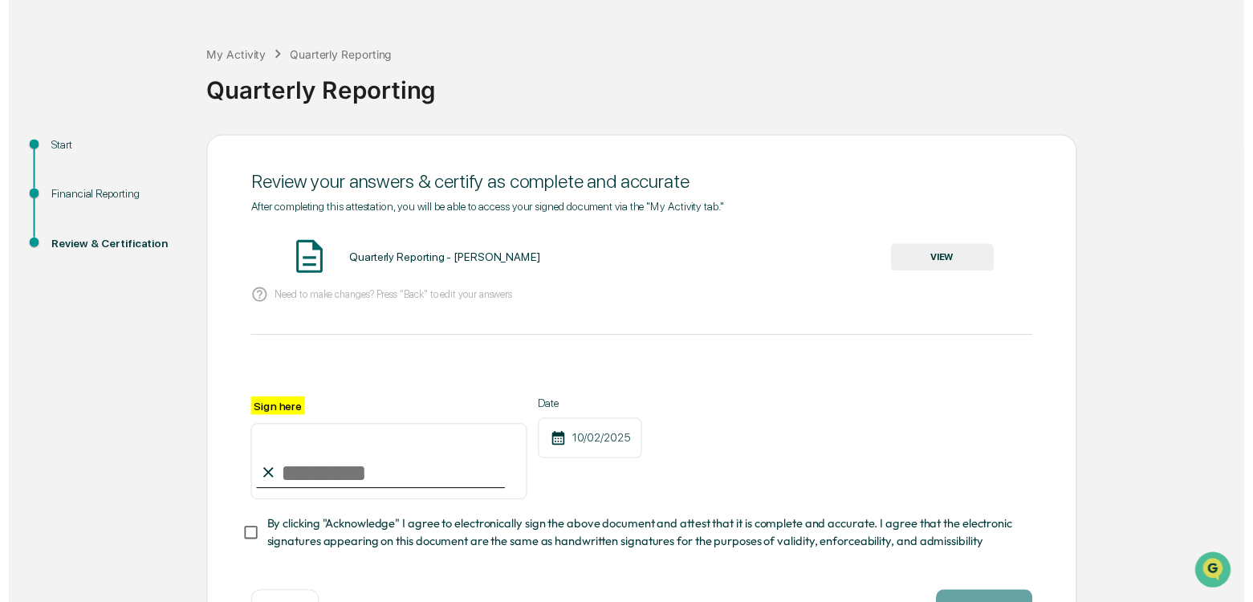
scroll to position [111, 0]
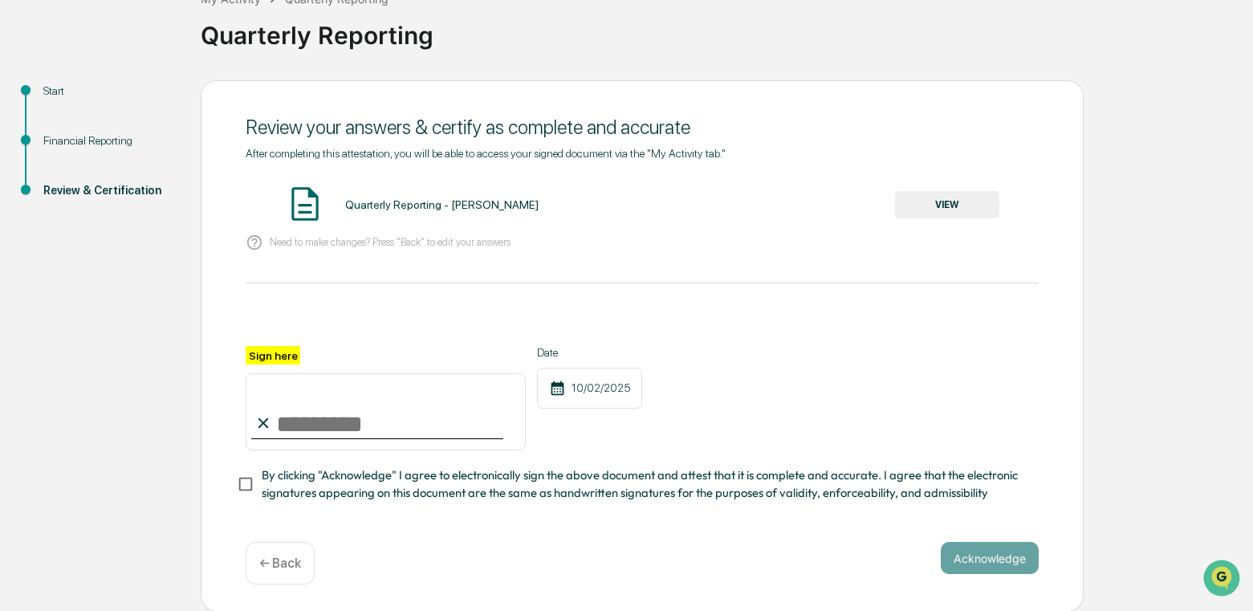
click at [437, 410] on input "Sign here" at bounding box center [386, 411] width 280 height 77
type input "**********"
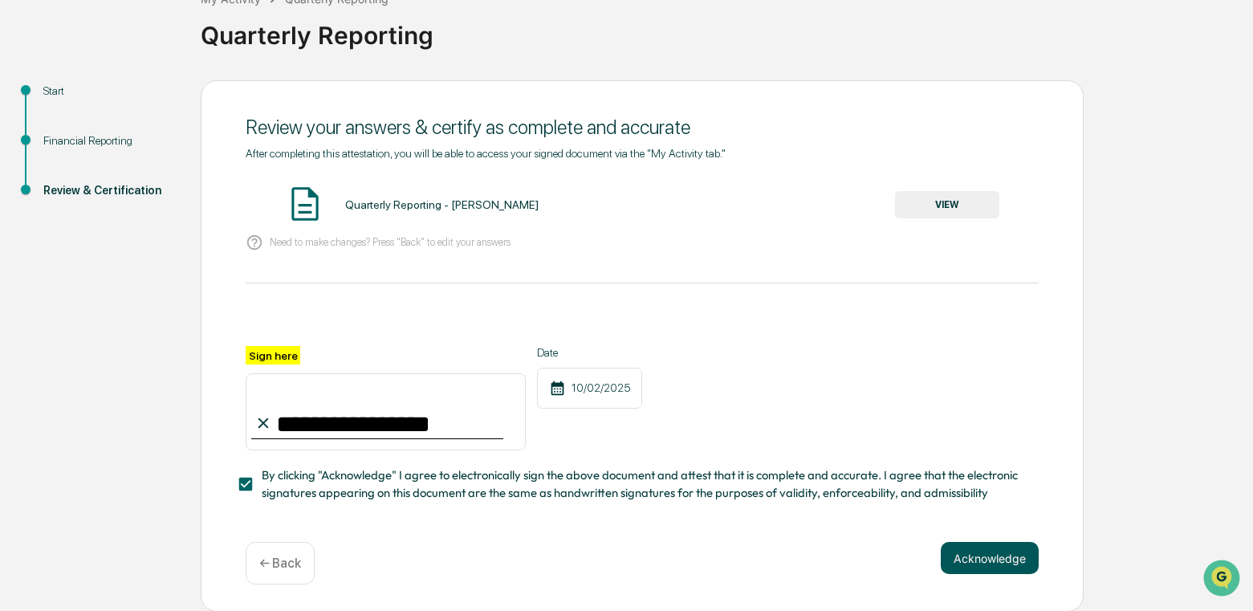
click at [991, 555] on button "Acknowledge" at bounding box center [990, 558] width 98 height 32
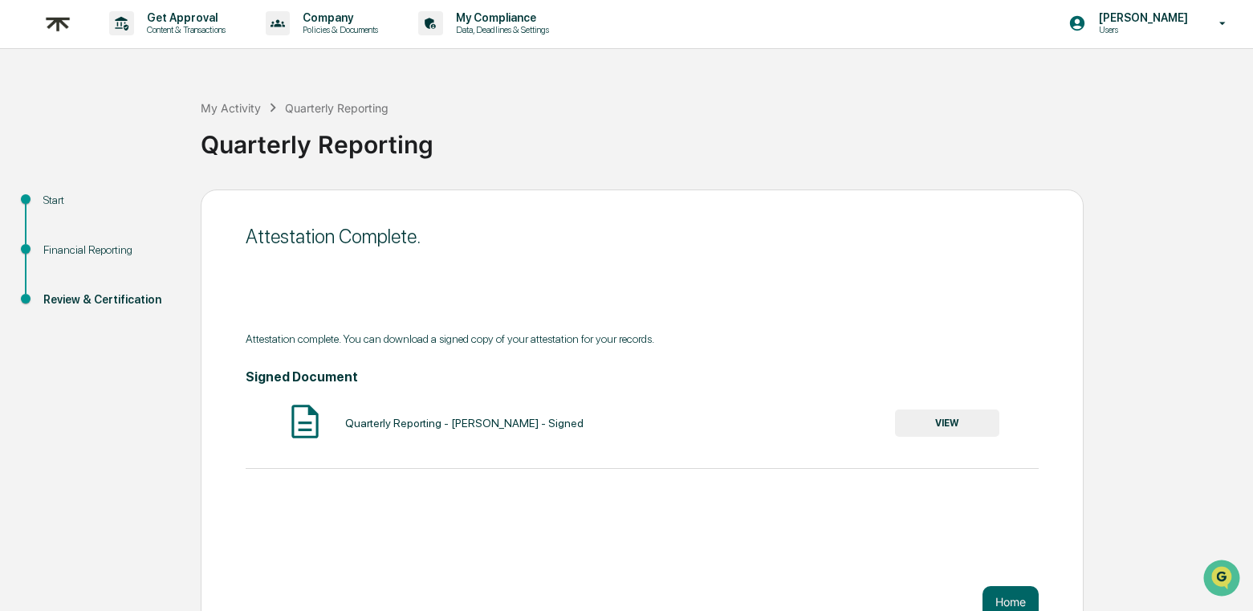
scroll to position [0, 0]
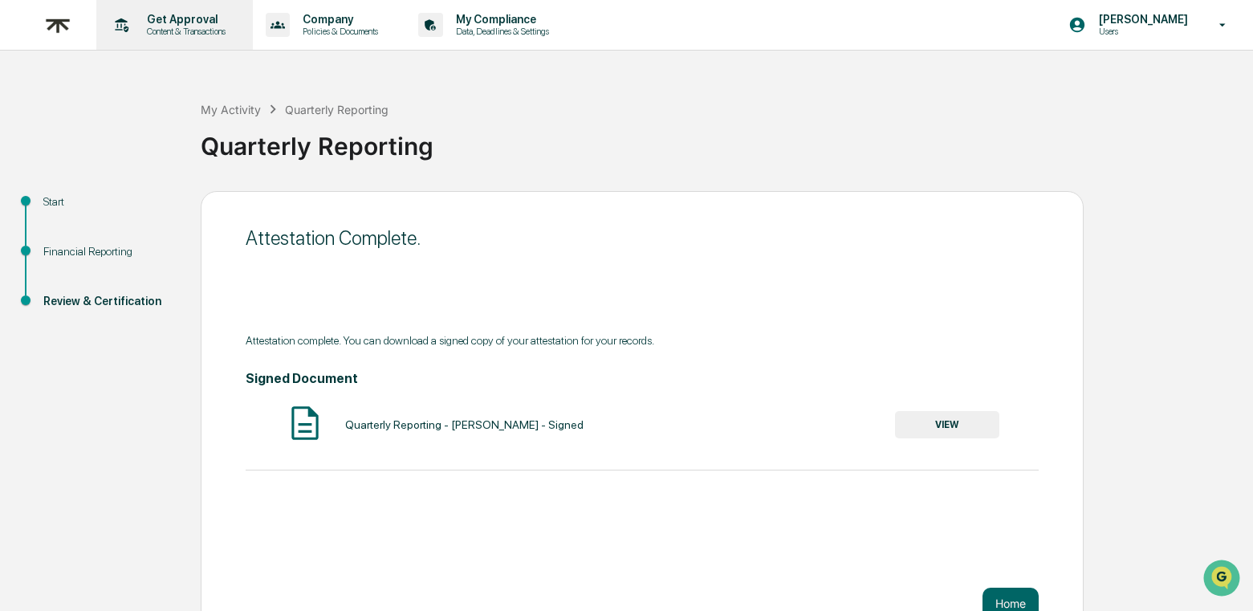
click at [182, 20] on p "Get Approval" at bounding box center [184, 19] width 100 height 13
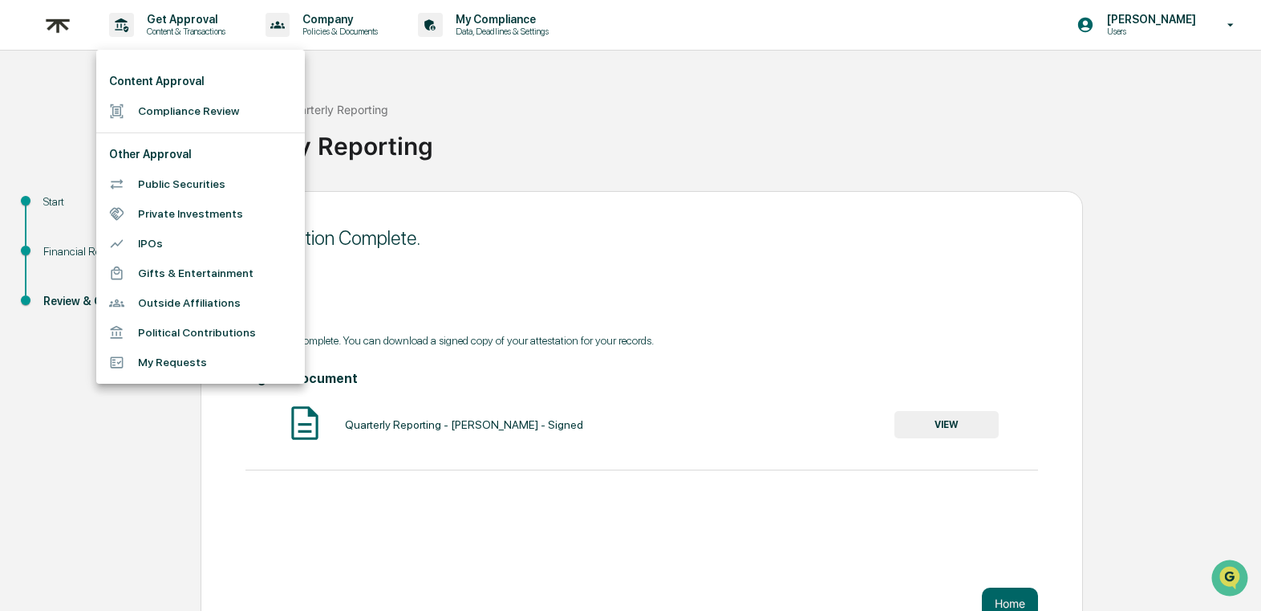
click at [73, 18] on div at bounding box center [630, 305] width 1261 height 611
